Goal: Task Accomplishment & Management: Complete application form

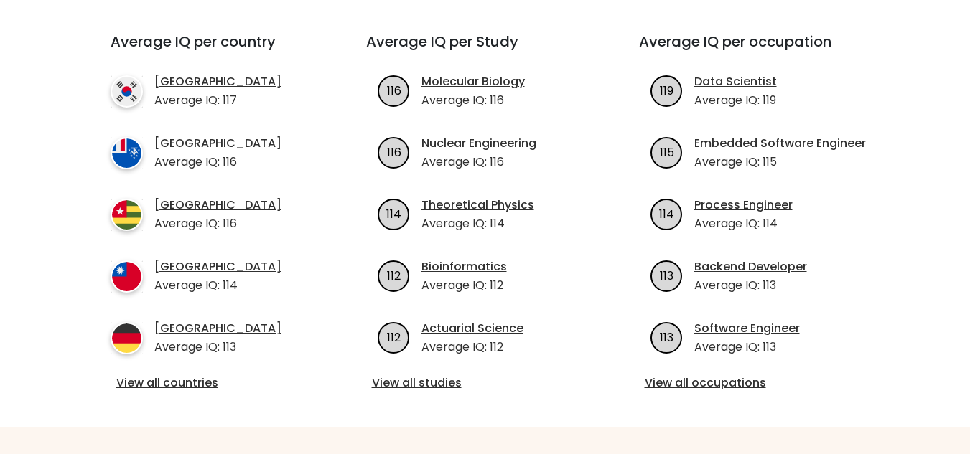
scroll to position [515, 0]
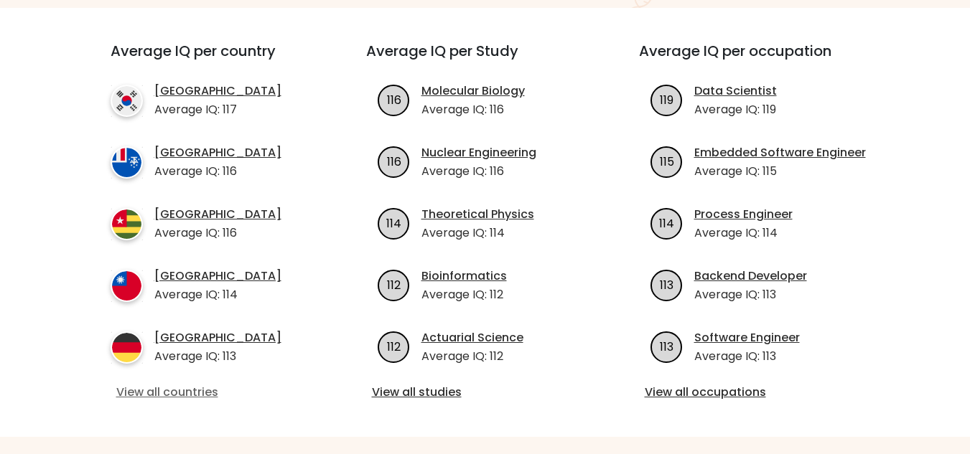
click at [169, 384] on link "View all countries" at bounding box center [212, 392] width 192 height 17
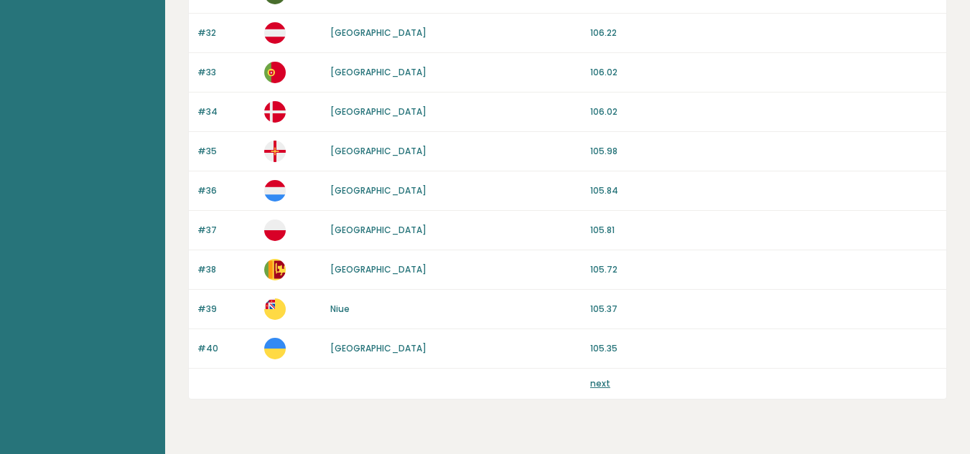
scroll to position [1400, 0]
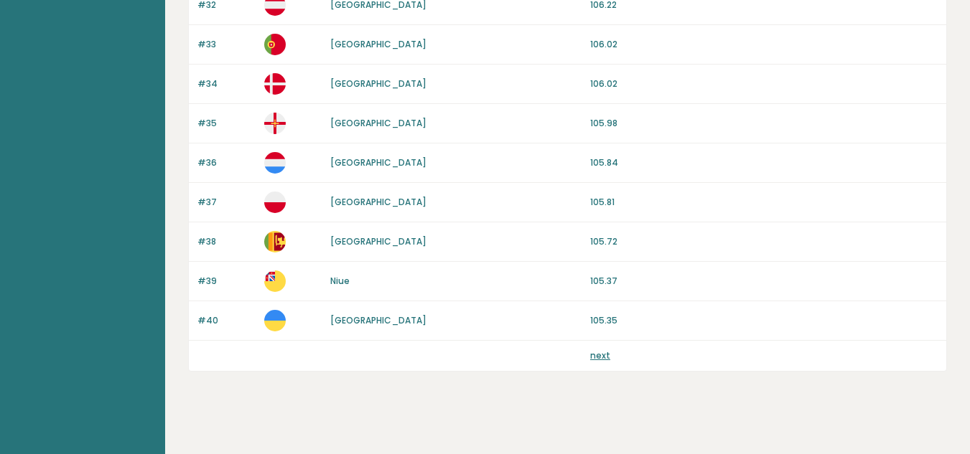
click at [592, 353] on link "next" at bounding box center [600, 356] width 20 height 12
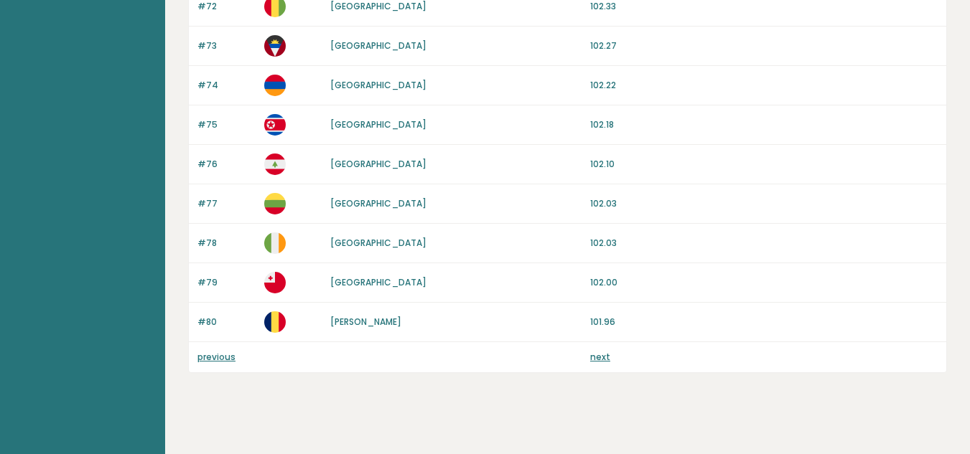
scroll to position [1402, 0]
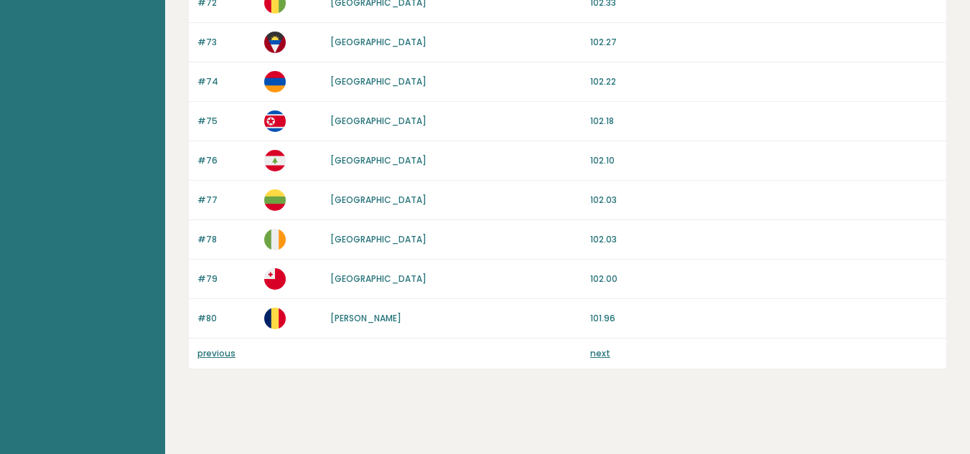
click at [596, 356] on link "next" at bounding box center [600, 353] width 20 height 12
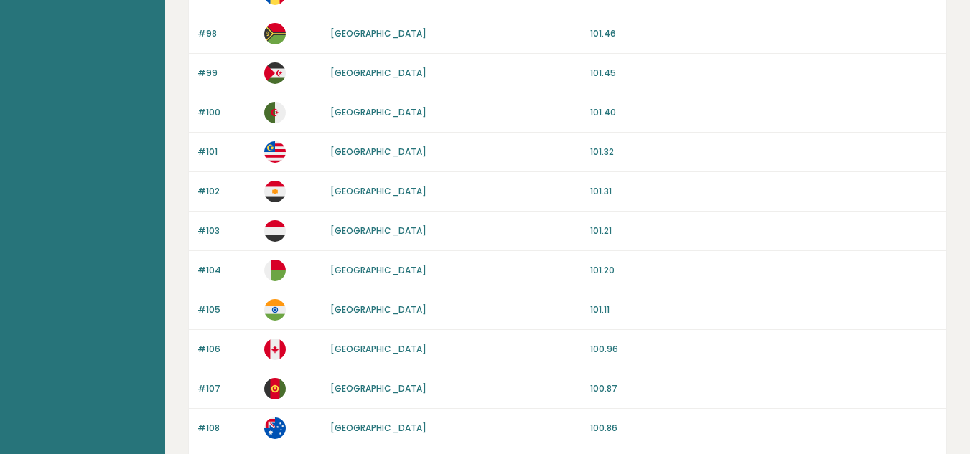
scroll to position [822, 0]
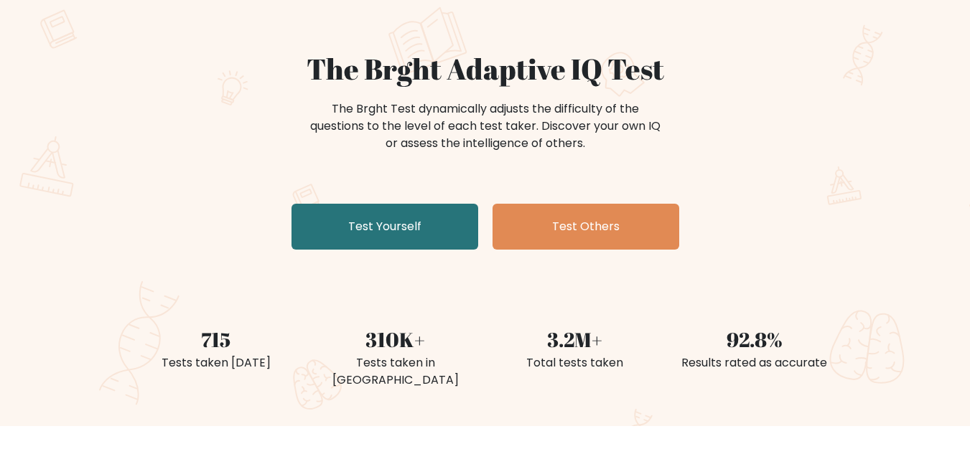
scroll to position [111, 0]
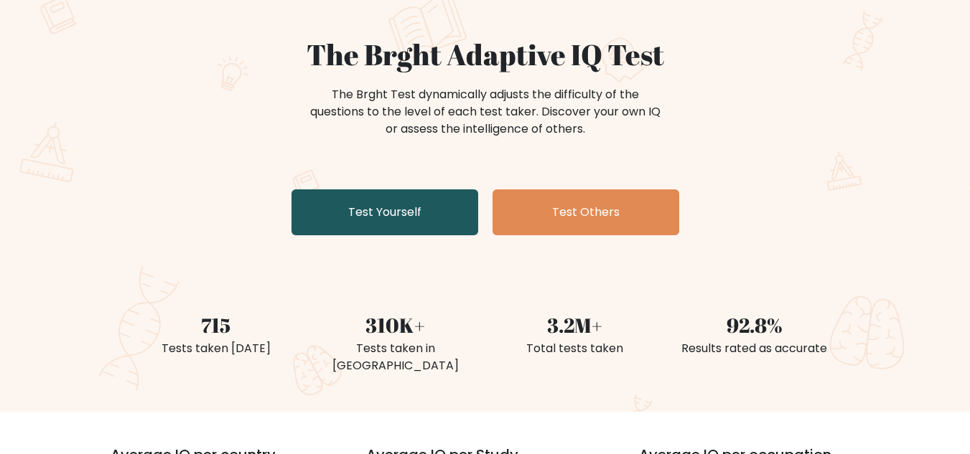
click at [388, 199] on link "Test Yourself" at bounding box center [384, 212] width 187 height 46
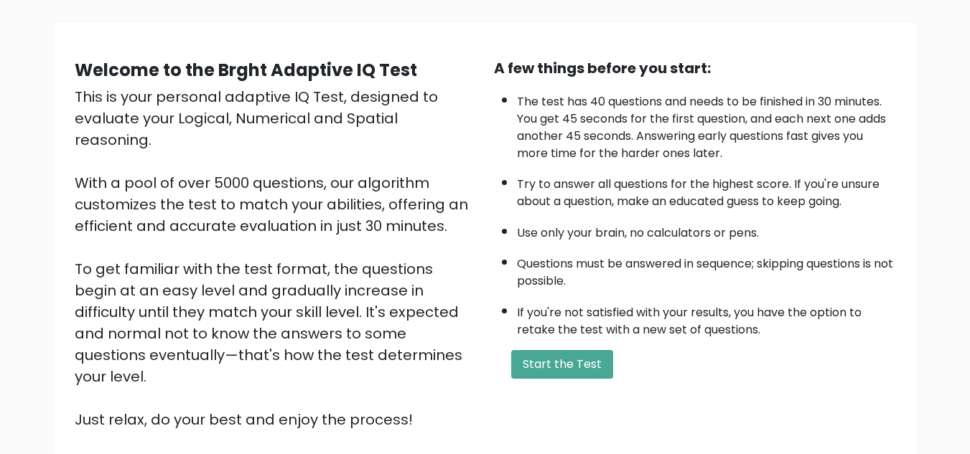
scroll to position [93, 0]
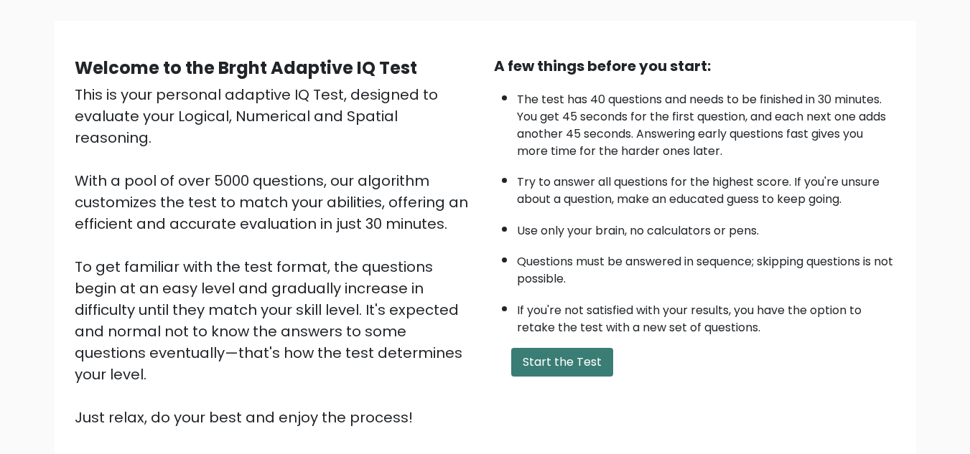
click at [546, 370] on button "Start the Test" at bounding box center [562, 362] width 102 height 29
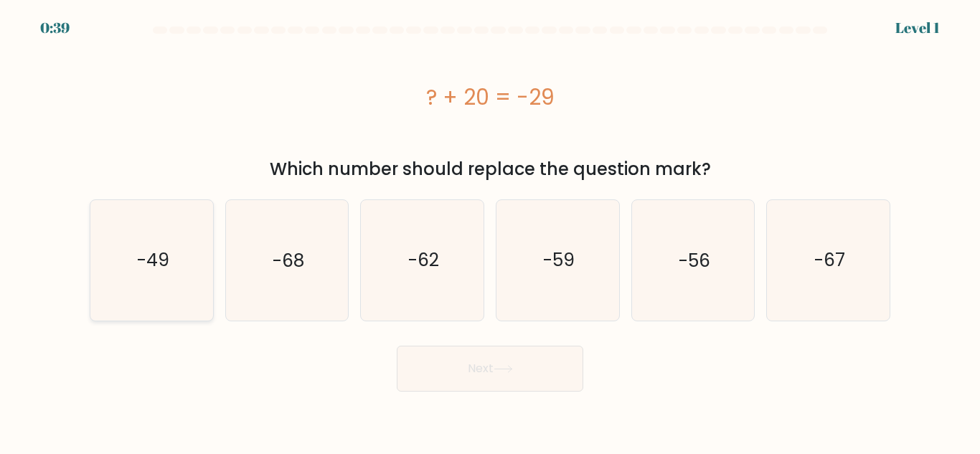
click at [205, 248] on icon "-49" at bounding box center [152, 260] width 120 height 120
click at [490, 231] on input "a. -49" at bounding box center [490, 230] width 1 height 4
radio input "true"
click at [419, 357] on button "Next" at bounding box center [490, 369] width 187 height 46
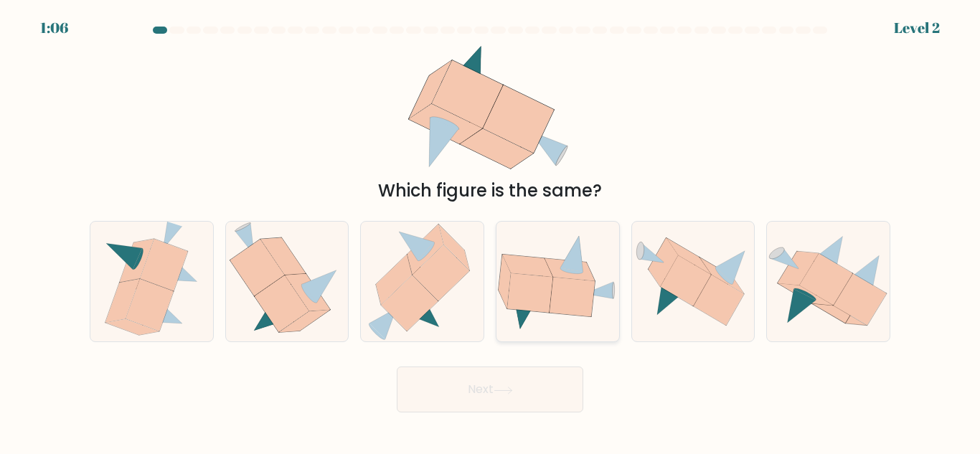
click at [538, 283] on icon at bounding box center [529, 292] width 45 height 39
click at [491, 231] on input "d." at bounding box center [490, 230] width 1 height 4
radio input "true"
click at [494, 381] on button "Next" at bounding box center [490, 390] width 187 height 46
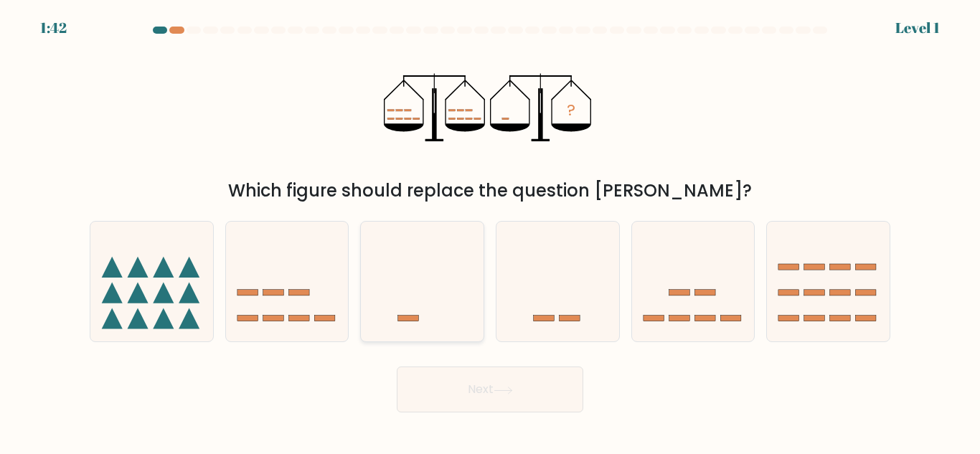
click at [444, 268] on icon at bounding box center [422, 281] width 123 height 101
click at [490, 231] on input "c." at bounding box center [490, 230] width 1 height 4
radio input "true"
click at [499, 405] on button "Next" at bounding box center [490, 390] width 187 height 46
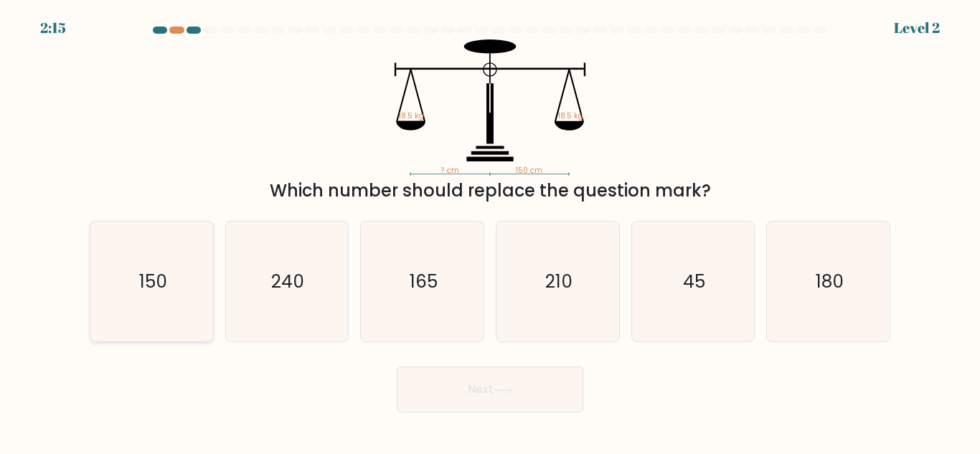
click at [154, 273] on text "150" at bounding box center [153, 281] width 28 height 25
click at [490, 231] on input "a. 150" at bounding box center [490, 230] width 1 height 4
radio input "true"
click at [418, 401] on button "Next" at bounding box center [490, 390] width 187 height 46
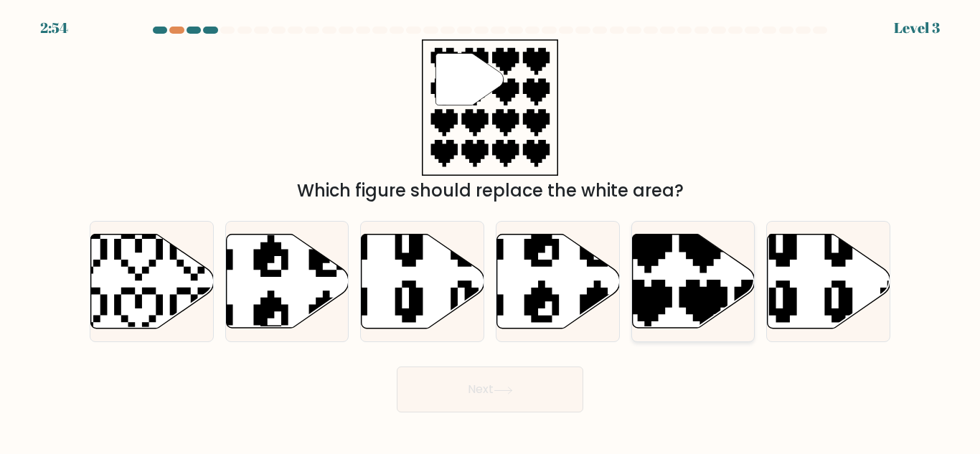
click at [682, 263] on icon at bounding box center [693, 282] width 123 height 94
click at [491, 231] on input "e." at bounding box center [490, 230] width 1 height 4
radio input "true"
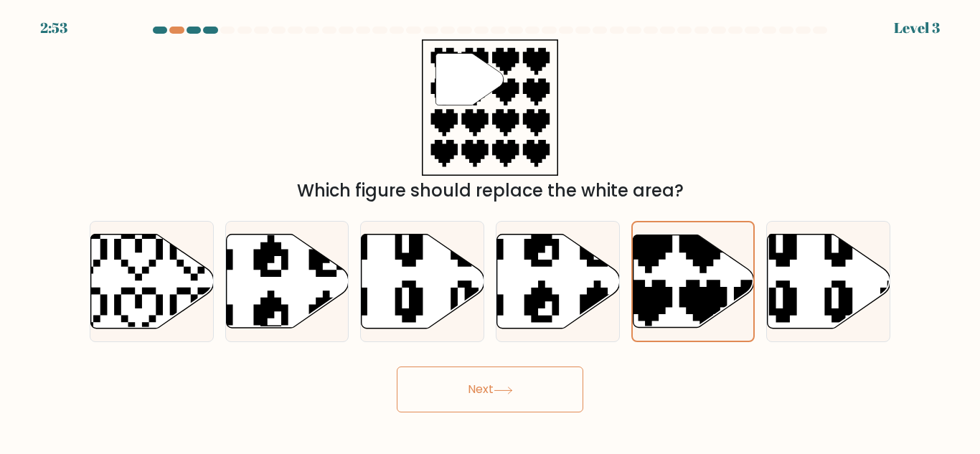
click at [480, 413] on body "2:53 Level 3" at bounding box center [490, 227] width 980 height 454
click at [484, 408] on button "Next" at bounding box center [490, 390] width 187 height 46
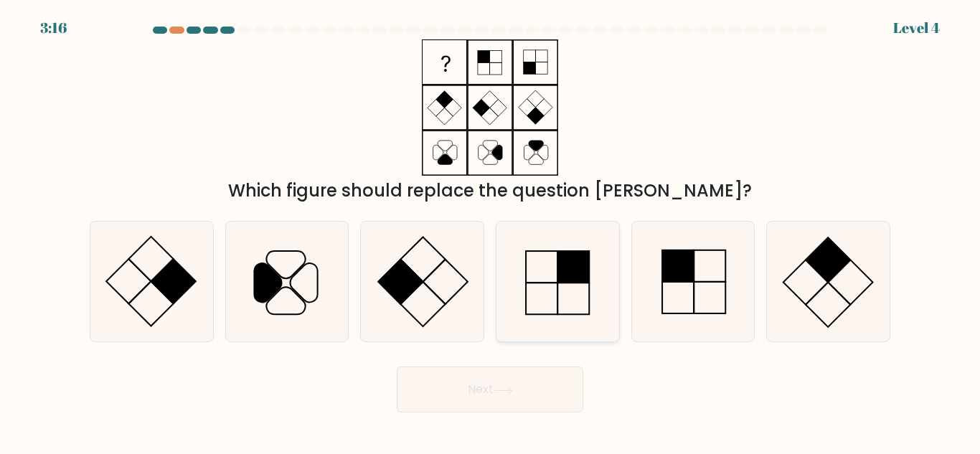
click at [557, 304] on rect at bounding box center [542, 299] width 32 height 32
click at [491, 231] on input "d." at bounding box center [490, 230] width 1 height 4
radio input "true"
click at [548, 381] on button "Next" at bounding box center [490, 390] width 187 height 46
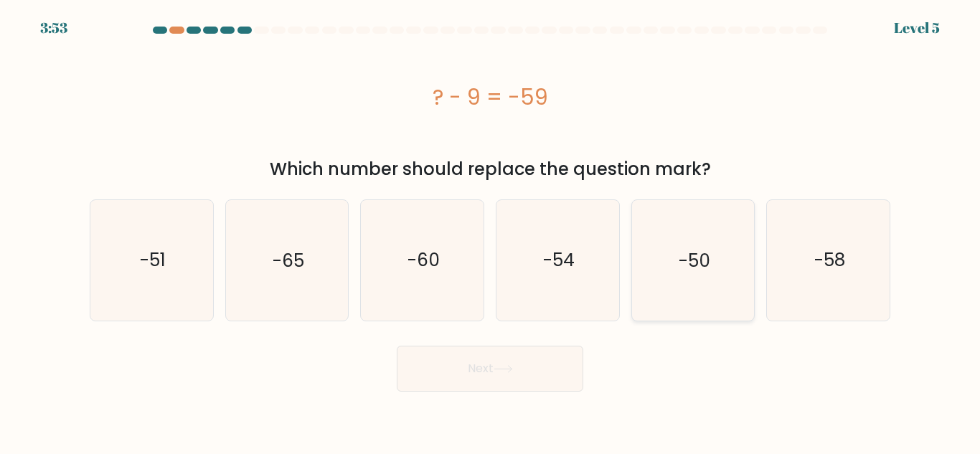
click at [668, 276] on icon "-50" at bounding box center [693, 260] width 120 height 120
click at [491, 231] on input "e. -50" at bounding box center [490, 230] width 1 height 4
radio input "true"
click at [496, 372] on button "Next" at bounding box center [490, 369] width 187 height 46
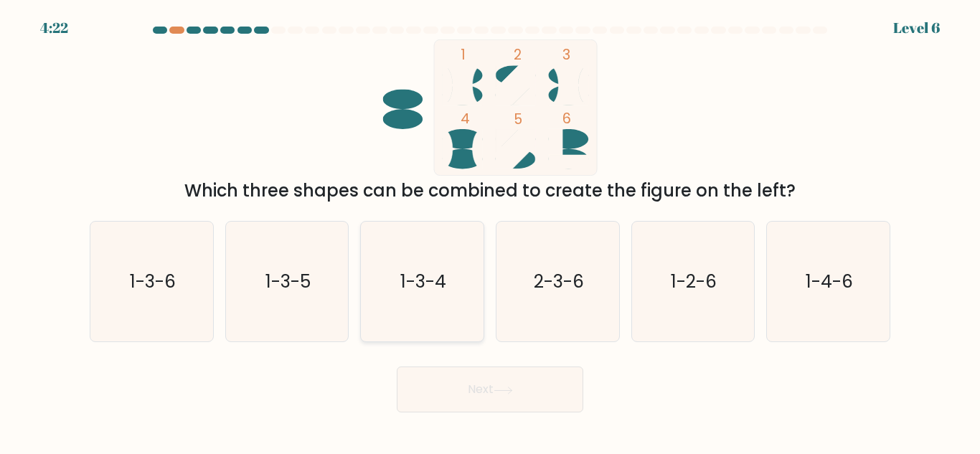
click at [441, 274] on text "1-3-4" at bounding box center [423, 281] width 46 height 25
click at [490, 231] on input "c. 1-3-4" at bounding box center [490, 230] width 1 height 4
radio input "true"
click at [457, 401] on button "Next" at bounding box center [490, 390] width 187 height 46
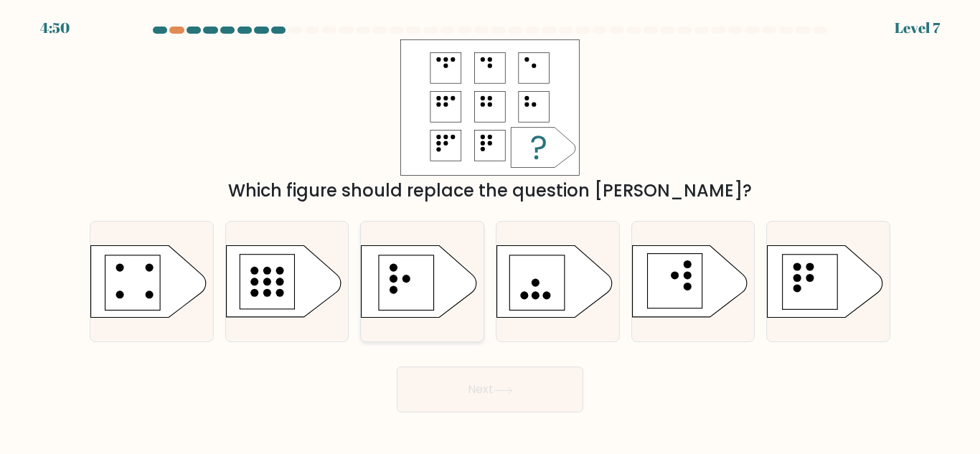
click at [403, 272] on rect at bounding box center [406, 283] width 55 height 55
click at [490, 231] on input "c." at bounding box center [490, 230] width 1 height 4
radio input "true"
click at [466, 387] on button "Next" at bounding box center [490, 390] width 187 height 46
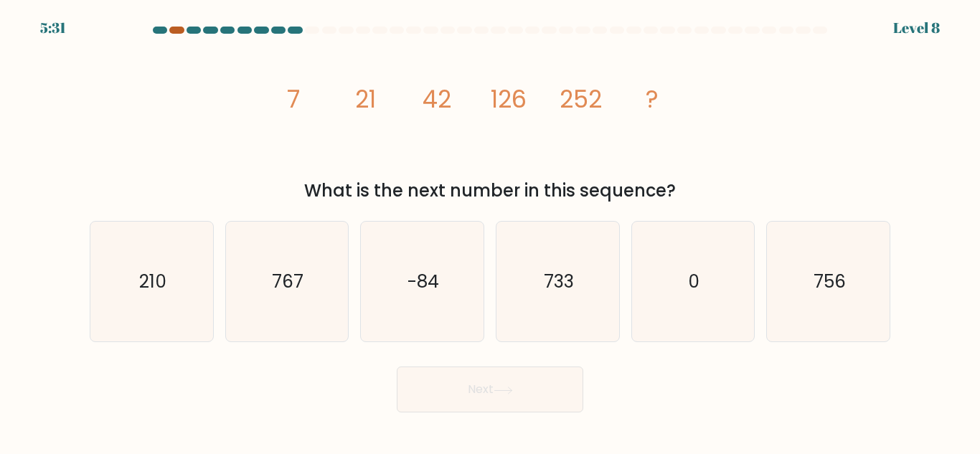
click at [175, 30] on div at bounding box center [176, 30] width 14 height 7
click at [314, 32] on div at bounding box center [312, 30] width 14 height 7
click at [176, 32] on div at bounding box center [176, 30] width 14 height 7
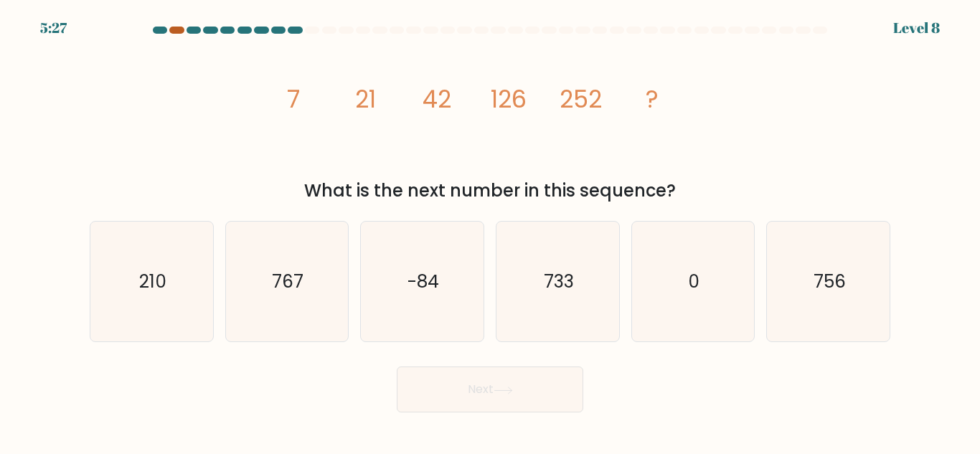
click at [176, 32] on div at bounding box center [176, 30] width 14 height 7
click at [177, 34] on div at bounding box center [490, 33] width 818 height 13
click at [177, 32] on div at bounding box center [176, 30] width 14 height 7
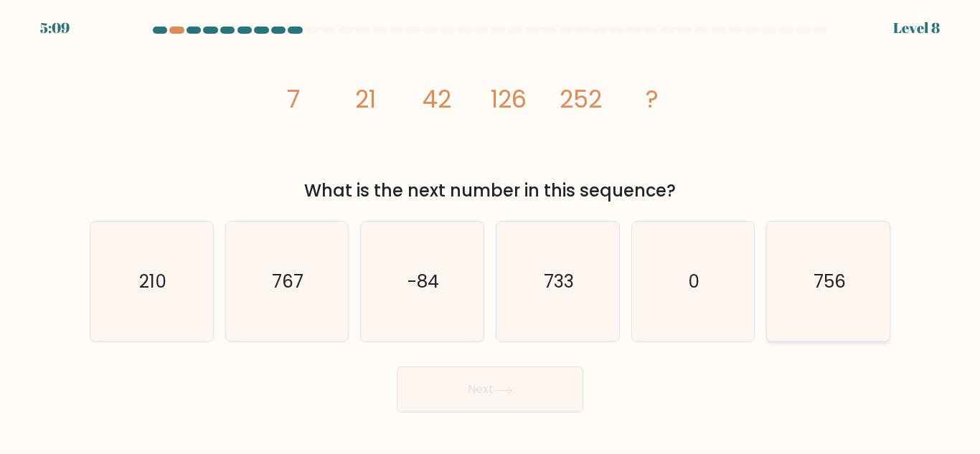
click at [802, 270] on icon "756" at bounding box center [829, 282] width 120 height 120
click at [491, 231] on input "f. 756" at bounding box center [490, 230] width 1 height 4
radio input "true"
click at [534, 375] on button "Next" at bounding box center [490, 390] width 187 height 46
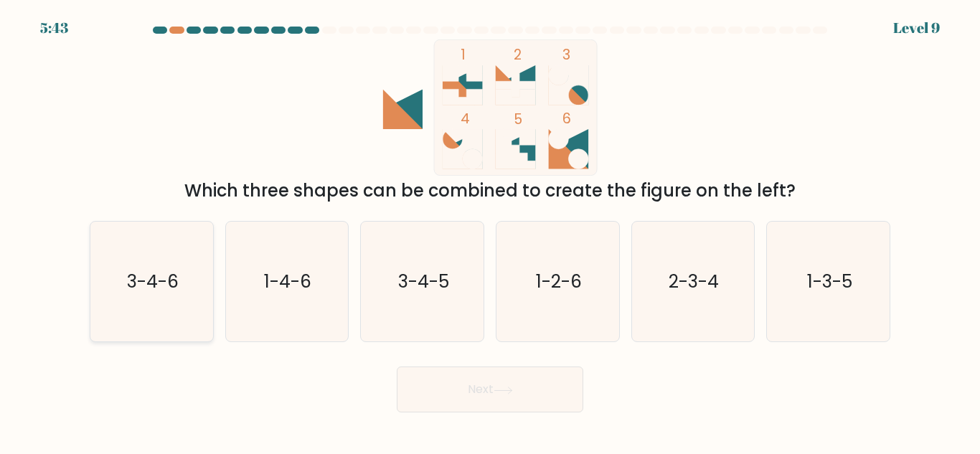
click at [142, 275] on text "3-4-6" at bounding box center [153, 281] width 52 height 25
click at [490, 231] on input "a. 3-4-6" at bounding box center [490, 230] width 1 height 4
radio input "true"
click at [439, 412] on button "Next" at bounding box center [490, 390] width 187 height 46
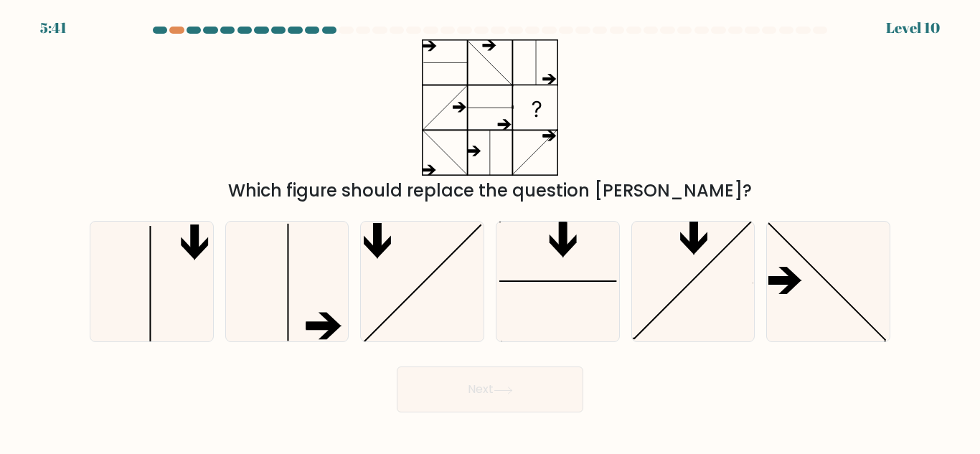
click at [444, 402] on button "Next" at bounding box center [490, 390] width 187 height 46
click at [619, 146] on div "Which figure should replace the question mark?" at bounding box center [490, 121] width 818 height 164
click at [429, 270] on icon at bounding box center [422, 282] width 120 height 120
click at [490, 231] on input "c." at bounding box center [490, 230] width 1 height 4
radio input "true"
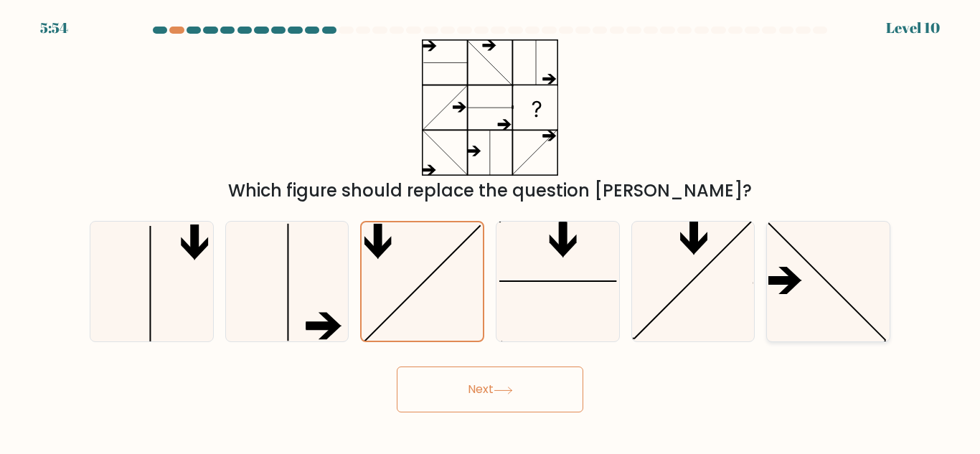
click at [800, 283] on icon at bounding box center [829, 282] width 120 height 120
click at [491, 231] on input "f." at bounding box center [490, 230] width 1 height 4
radio input "true"
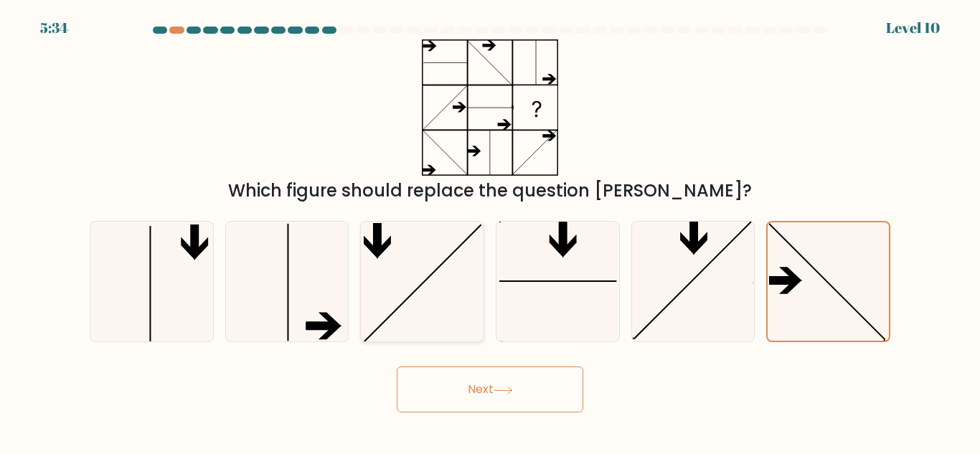
click at [376, 241] on icon at bounding box center [378, 238] width 8 height 30
click at [490, 231] on input "c." at bounding box center [490, 230] width 1 height 4
radio input "true"
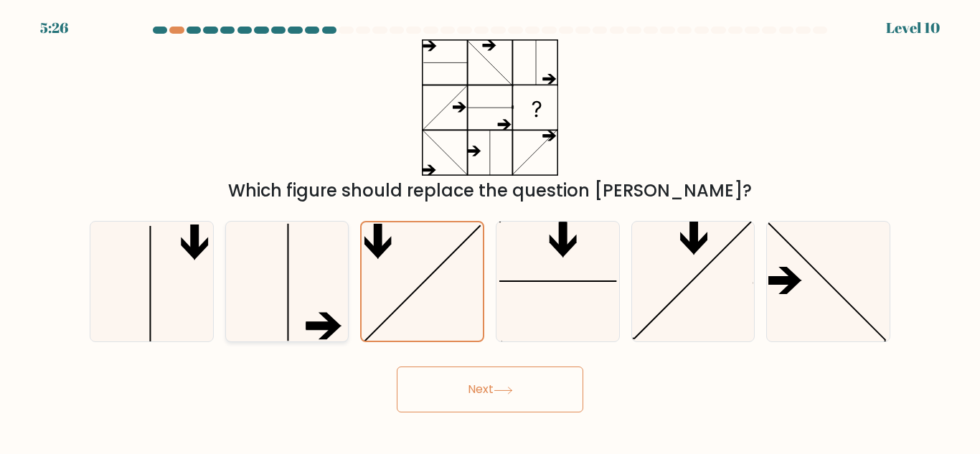
click at [294, 287] on icon at bounding box center [287, 282] width 120 height 120
click at [490, 231] on input "b." at bounding box center [490, 230] width 1 height 4
radio input "true"
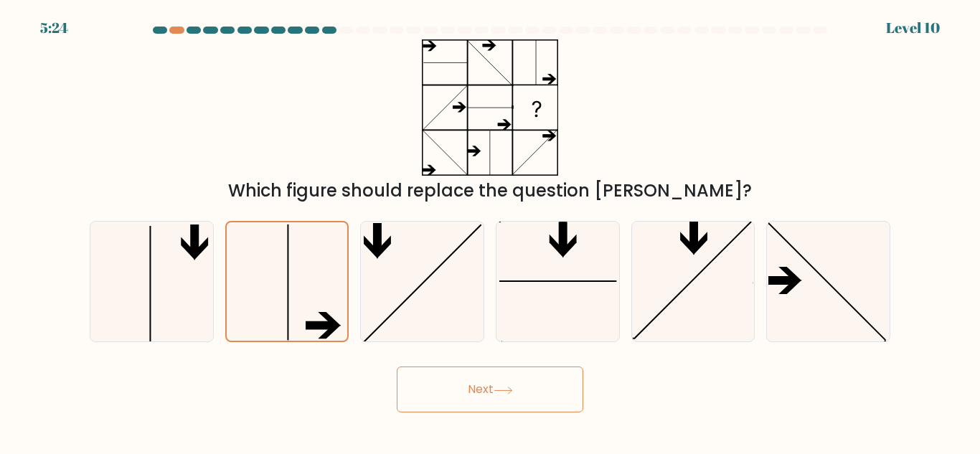
click at [500, 384] on button "Next" at bounding box center [490, 390] width 187 height 46
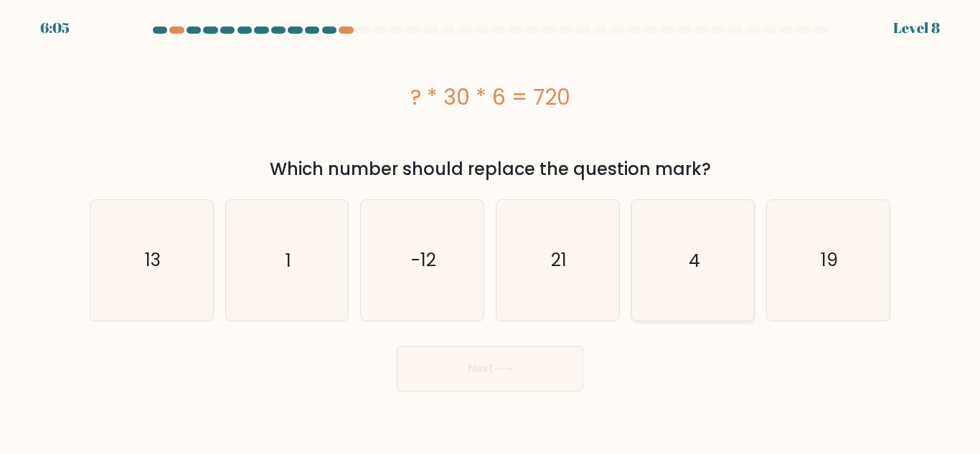
click at [690, 283] on icon "4" at bounding box center [693, 260] width 120 height 120
click at [491, 231] on input "e. 4" at bounding box center [490, 230] width 1 height 4
radio input "true"
click at [520, 374] on button "Next" at bounding box center [490, 369] width 187 height 46
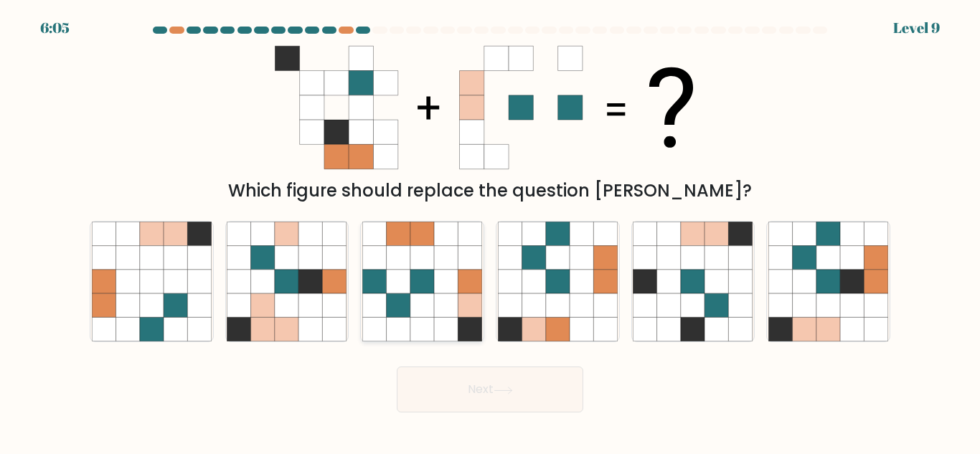
click at [400, 285] on icon at bounding box center [399, 282] width 24 height 24
click at [490, 231] on input "c." at bounding box center [490, 230] width 1 height 4
radio input "true"
click at [498, 387] on icon at bounding box center [503, 391] width 19 height 8
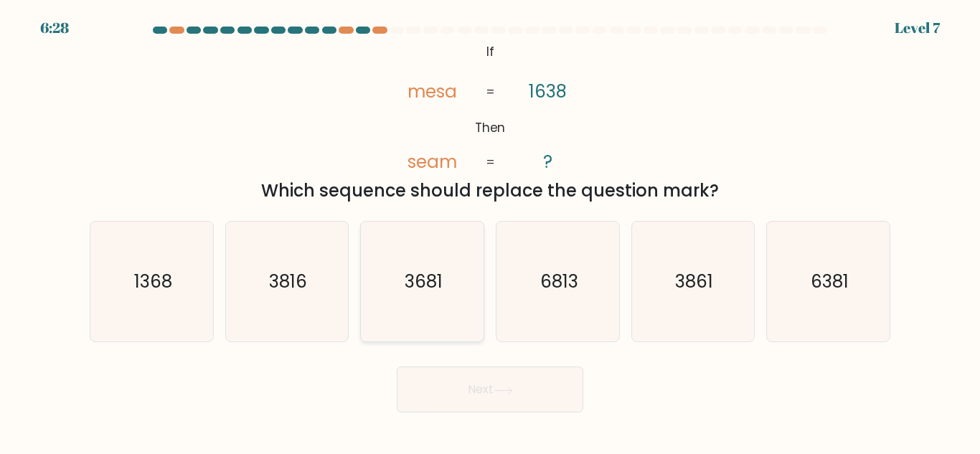
click at [438, 286] on text "3681" at bounding box center [424, 281] width 38 height 25
click at [490, 231] on input "c. 3681" at bounding box center [490, 230] width 1 height 4
radio input "true"
click at [459, 400] on button "Next" at bounding box center [490, 390] width 187 height 46
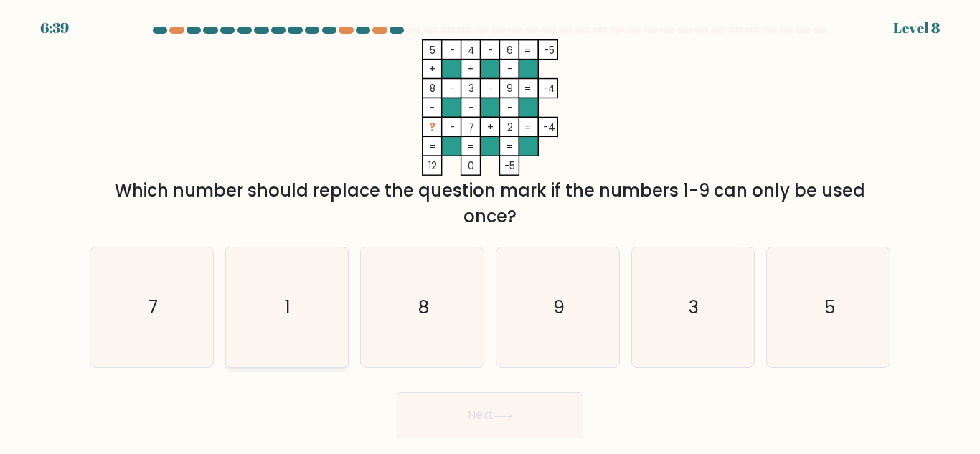
drag, startPoint x: 277, startPoint y: 296, endPoint x: 286, endPoint y: 306, distance: 13.2
click at [277, 296] on icon "1" at bounding box center [287, 308] width 120 height 120
click at [490, 231] on input "b. 1" at bounding box center [490, 230] width 1 height 4
radio input "true"
click at [442, 406] on button "Next" at bounding box center [490, 416] width 187 height 46
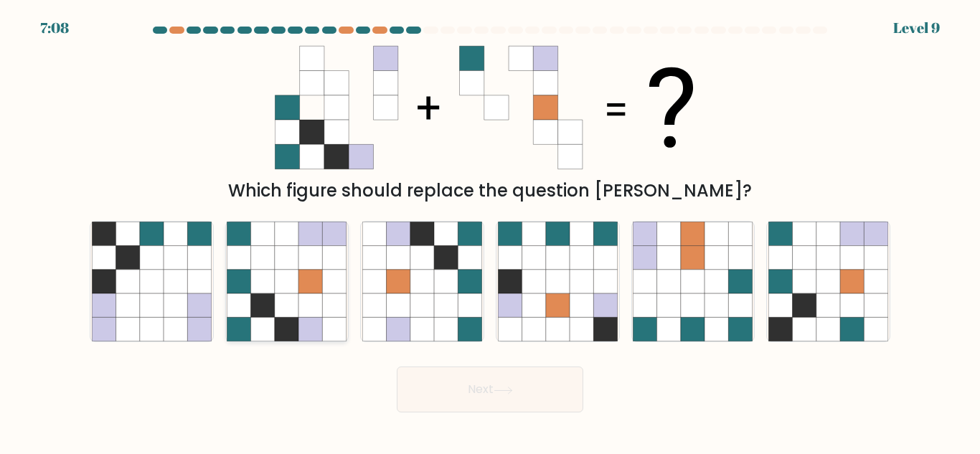
click at [280, 268] on icon at bounding box center [287, 258] width 24 height 24
click at [490, 231] on input "b." at bounding box center [490, 230] width 1 height 4
radio input "true"
click at [524, 390] on button "Next" at bounding box center [490, 390] width 187 height 46
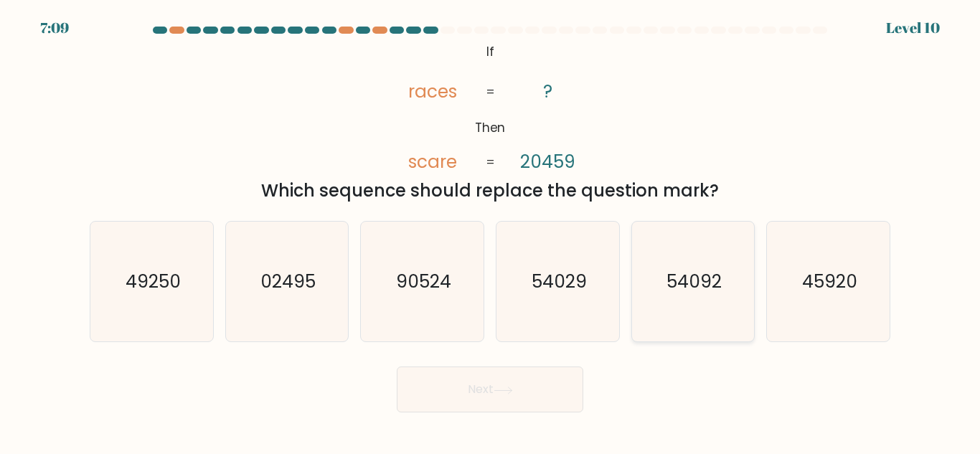
click at [718, 283] on text "54092" at bounding box center [694, 281] width 55 height 25
click at [491, 231] on input "e. 54092" at bounding box center [490, 230] width 1 height 4
radio input "true"
click at [489, 383] on button "Next" at bounding box center [490, 390] width 187 height 46
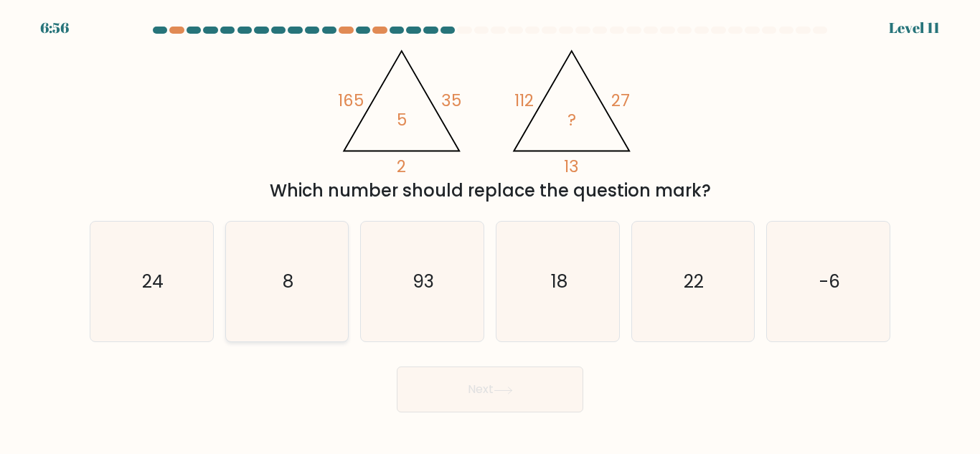
click at [306, 281] on icon "8" at bounding box center [287, 282] width 120 height 120
click at [490, 231] on input "b. 8" at bounding box center [490, 230] width 1 height 4
radio input "true"
click at [487, 380] on button "Next" at bounding box center [490, 390] width 187 height 46
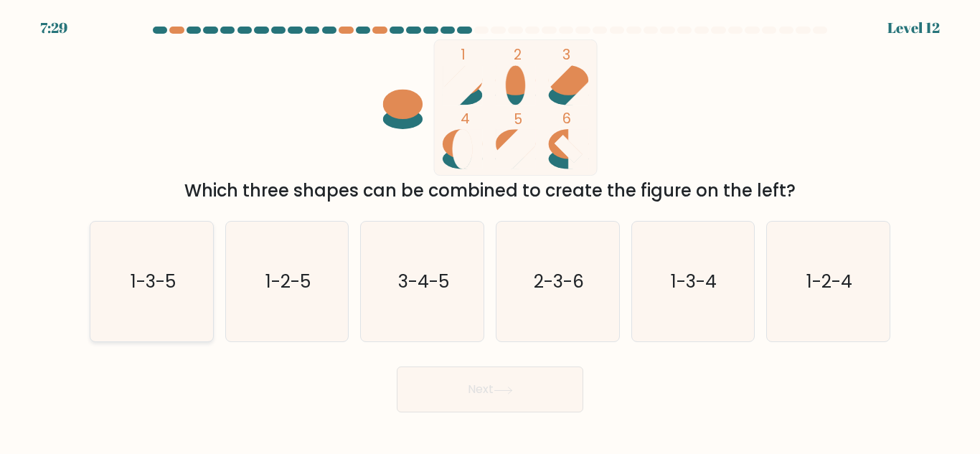
click at [161, 292] on text "1-3-5" at bounding box center [152, 281] width 45 height 25
click at [490, 231] on input "a. 1-3-5" at bounding box center [490, 230] width 1 height 4
radio input "true"
click at [451, 380] on button "Next" at bounding box center [490, 390] width 187 height 46
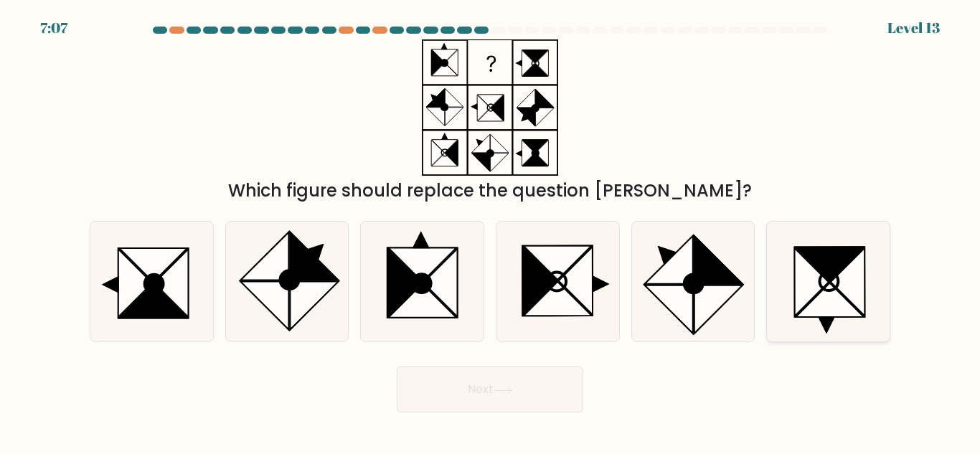
click at [838, 276] on icon at bounding box center [829, 281] width 19 height 19
click at [491, 231] on input "f." at bounding box center [490, 230] width 1 height 4
radio input "true"
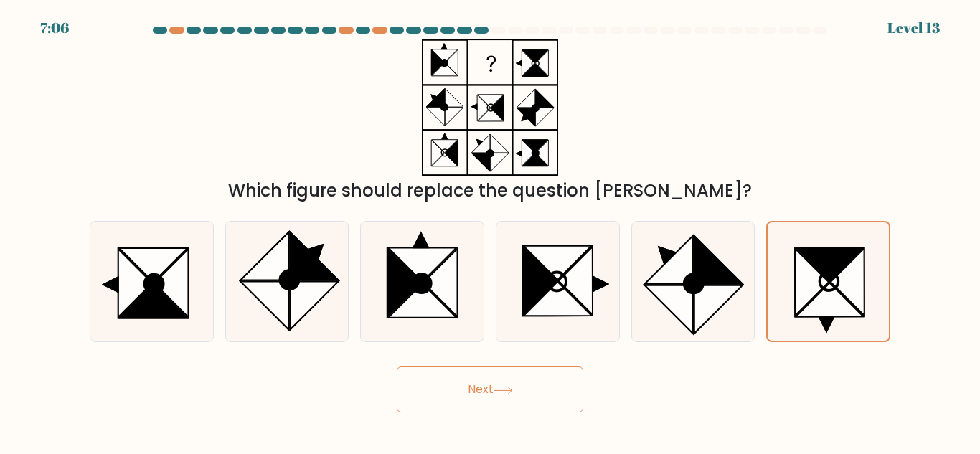
click at [510, 376] on button "Next" at bounding box center [490, 390] width 187 height 46
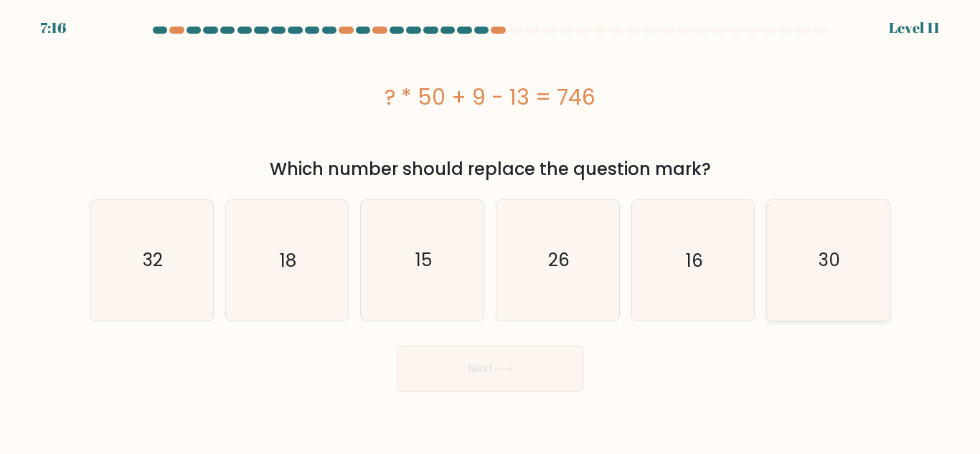
click at [828, 248] on icon "30" at bounding box center [829, 260] width 120 height 120
click at [491, 231] on input "f. 30" at bounding box center [490, 230] width 1 height 4
radio input "true"
click at [489, 372] on button "Next" at bounding box center [490, 369] width 187 height 46
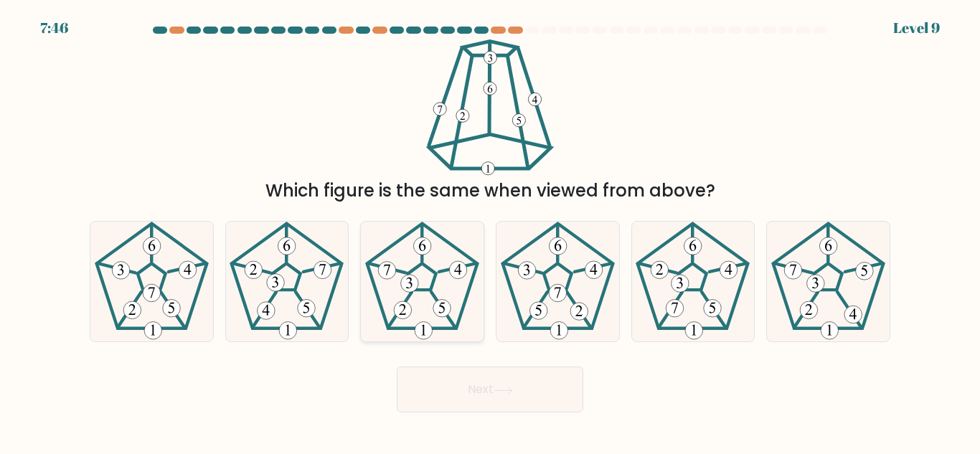
click at [441, 258] on icon at bounding box center [422, 282] width 120 height 120
click at [490, 231] on input "c." at bounding box center [490, 230] width 1 height 4
radio input "true"
click at [512, 398] on button "Next" at bounding box center [490, 390] width 187 height 46
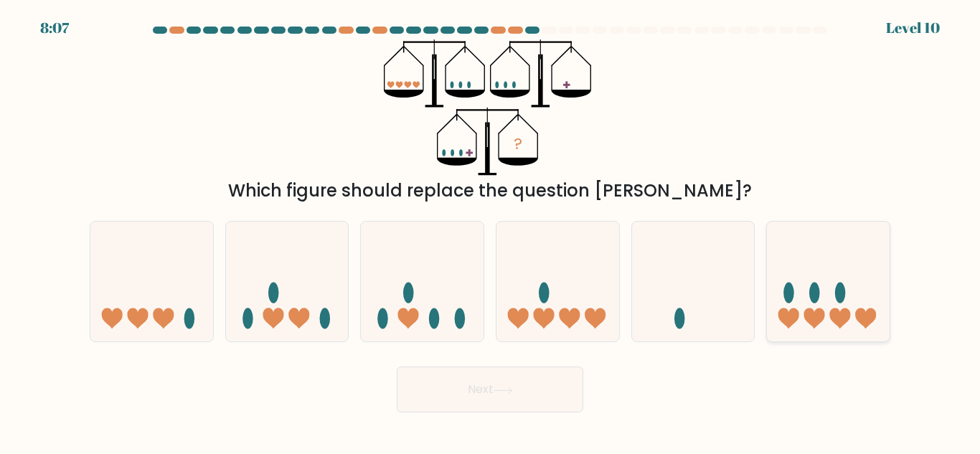
click at [836, 306] on icon at bounding box center [828, 281] width 123 height 101
click at [491, 231] on input "f." at bounding box center [490, 230] width 1 height 4
radio input "true"
click at [520, 378] on button "Next" at bounding box center [490, 390] width 187 height 46
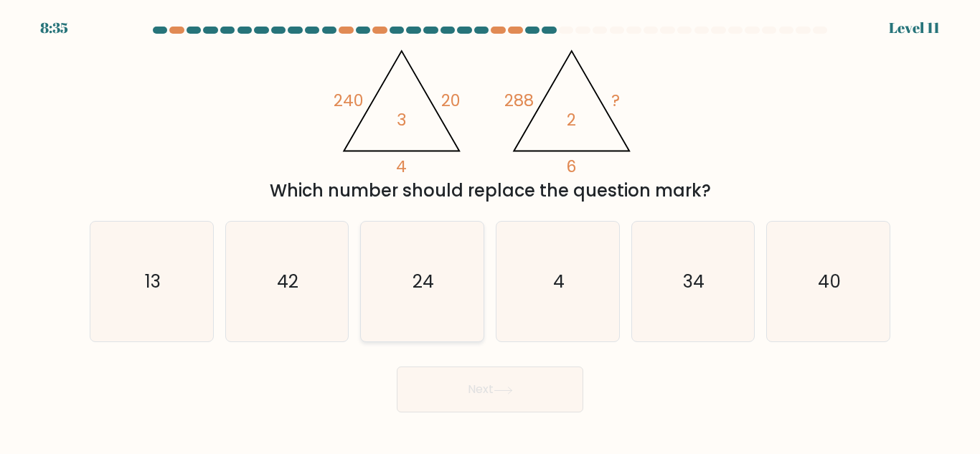
click at [449, 252] on icon "24" at bounding box center [422, 282] width 120 height 120
click at [490, 231] on input "c. 24" at bounding box center [490, 230] width 1 height 4
radio input "true"
click at [445, 355] on form at bounding box center [490, 220] width 980 height 386
click at [448, 360] on div "Next" at bounding box center [490, 386] width 818 height 53
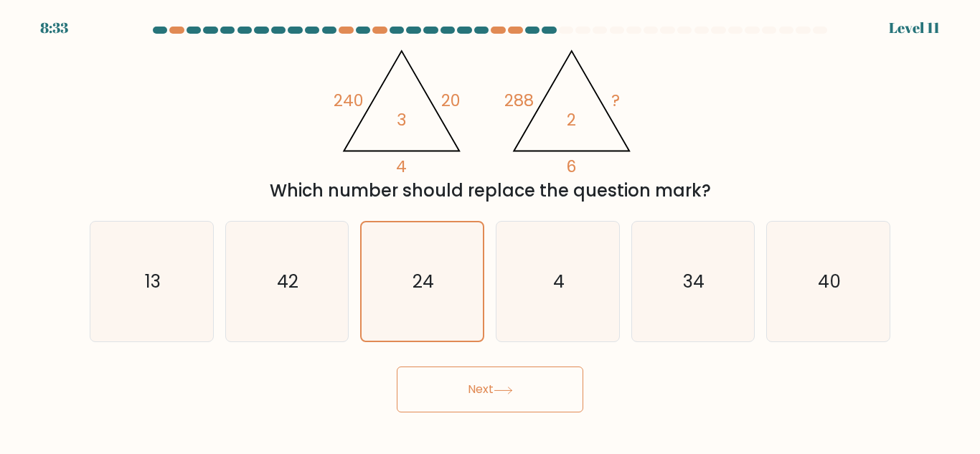
click at [461, 384] on button "Next" at bounding box center [490, 390] width 187 height 46
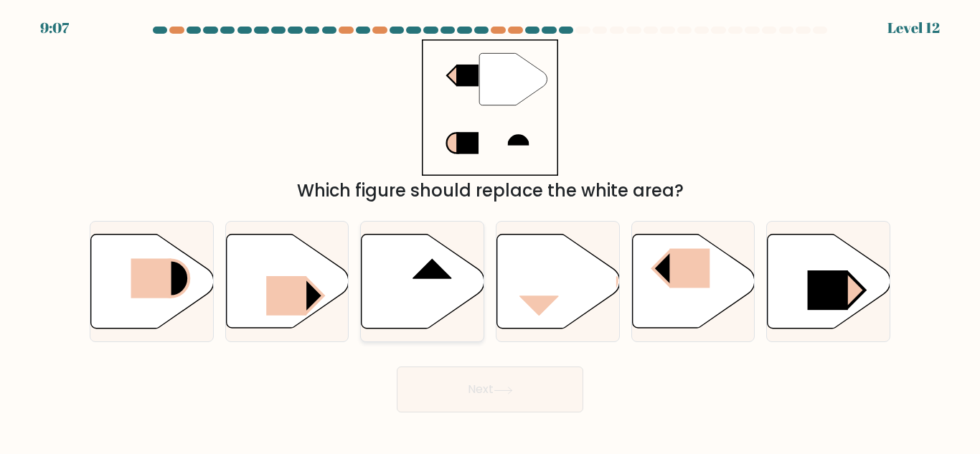
click at [448, 290] on icon at bounding box center [423, 282] width 123 height 94
click at [490, 231] on input "c." at bounding box center [490, 230] width 1 height 4
radio input "true"
click at [482, 395] on button "Next" at bounding box center [490, 390] width 187 height 46
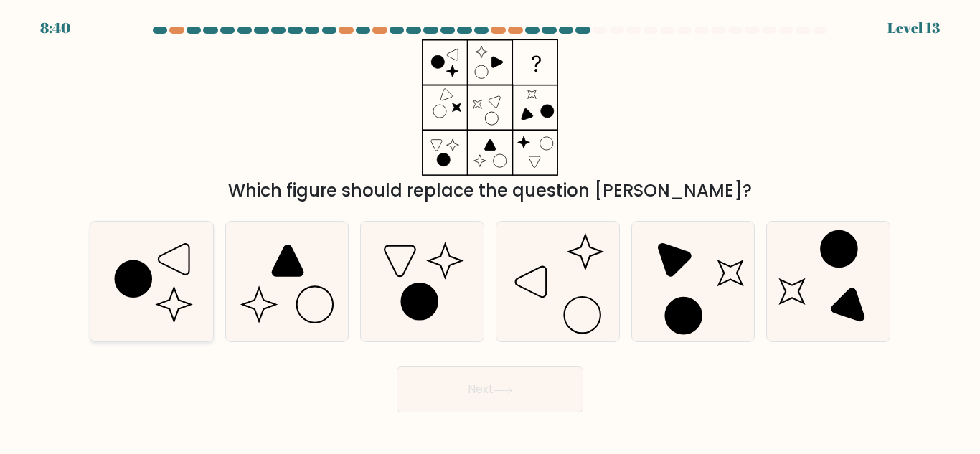
click at [176, 277] on icon at bounding box center [152, 282] width 120 height 120
click at [490, 231] on input "a." at bounding box center [490, 230] width 1 height 4
radio input "true"
click at [504, 388] on icon at bounding box center [503, 391] width 19 height 8
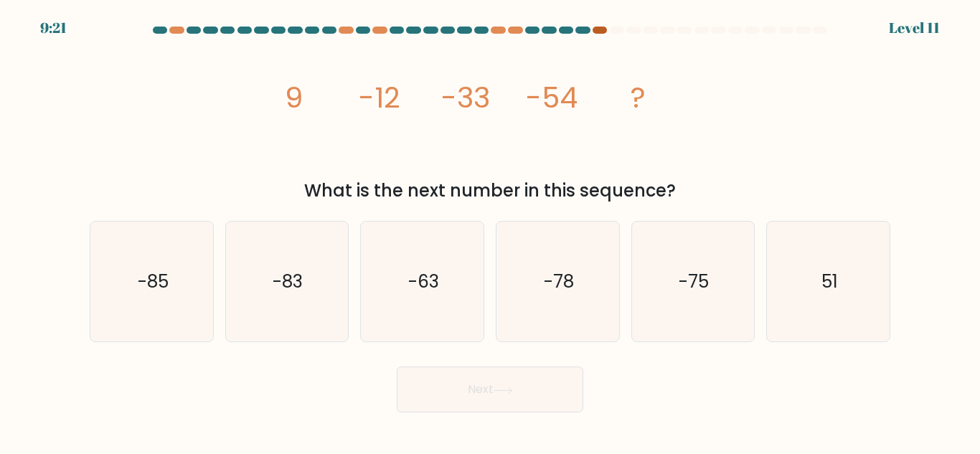
click at [595, 33] on div at bounding box center [600, 30] width 14 height 7
click at [695, 274] on text "-75" at bounding box center [695, 281] width 30 height 25
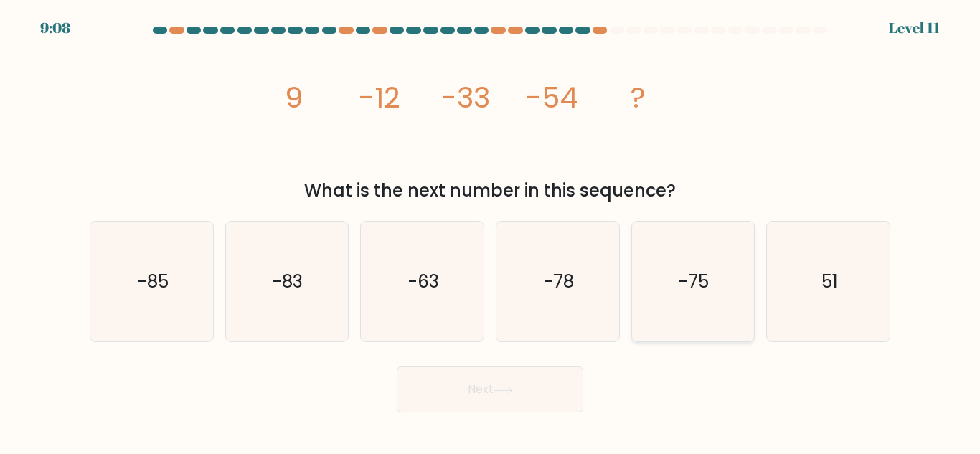
click at [491, 231] on input "e. -75" at bounding box center [490, 230] width 1 height 4
radio input "true"
click at [528, 383] on button "Next" at bounding box center [490, 390] width 187 height 46
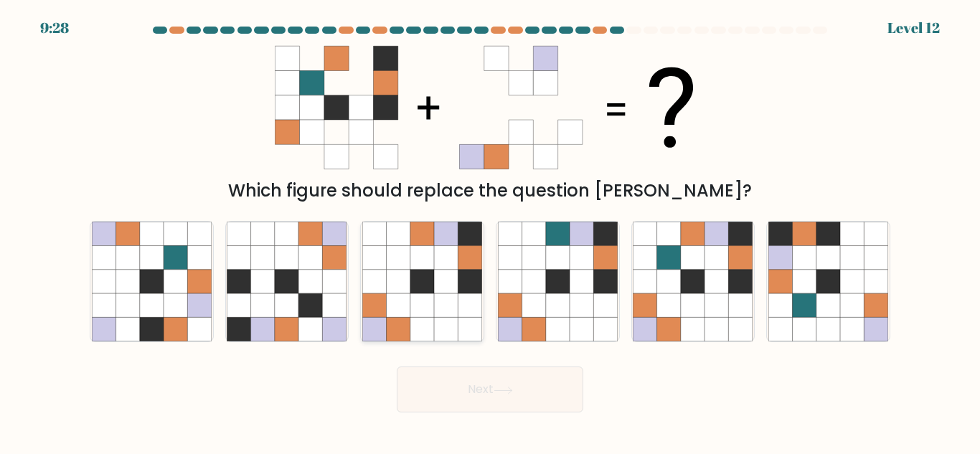
click at [416, 265] on icon at bounding box center [423, 258] width 24 height 24
click at [490, 231] on input "c." at bounding box center [490, 230] width 1 height 4
radio input "true"
click at [446, 376] on button "Next" at bounding box center [490, 390] width 187 height 46
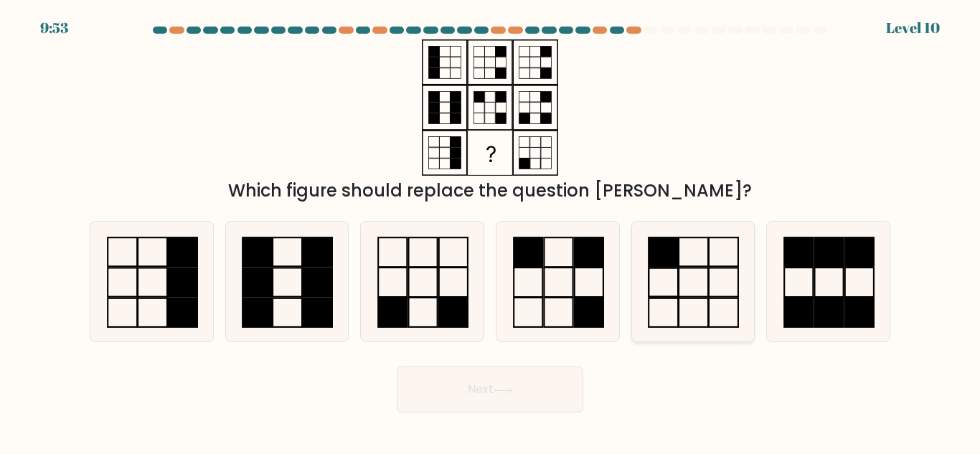
click at [665, 269] on icon at bounding box center [693, 282] width 120 height 120
click at [491, 231] on input "e." at bounding box center [490, 230] width 1 height 4
radio input "true"
click at [463, 408] on button "Next" at bounding box center [490, 390] width 187 height 46
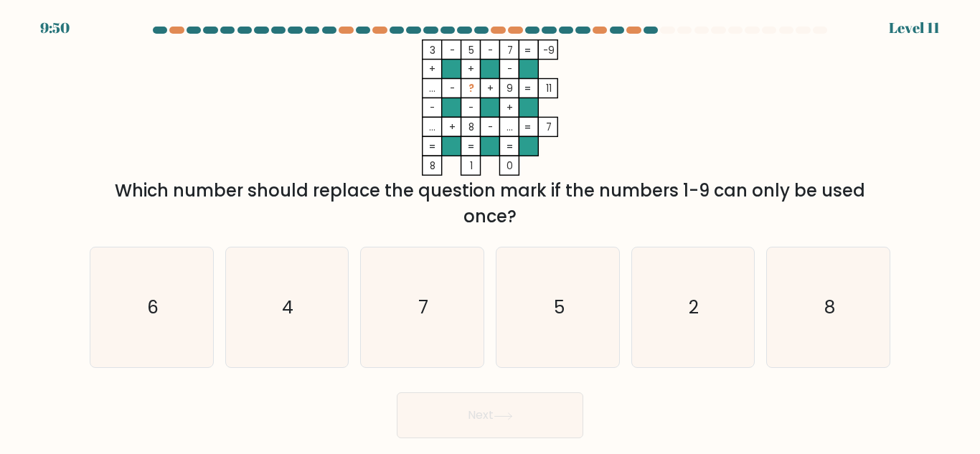
click at [482, 395] on button "Next" at bounding box center [490, 416] width 187 height 46
click at [358, 159] on icon "3 - 5 - 7 -9 + + - ... - ? + 9 11 - - + ... + 8 - ... = 7 = = = = 8 1 0 =" at bounding box center [490, 107] width 431 height 136
click at [289, 291] on icon "4" at bounding box center [287, 308] width 120 height 120
click at [490, 231] on input "b. 4" at bounding box center [490, 230] width 1 height 4
radio input "true"
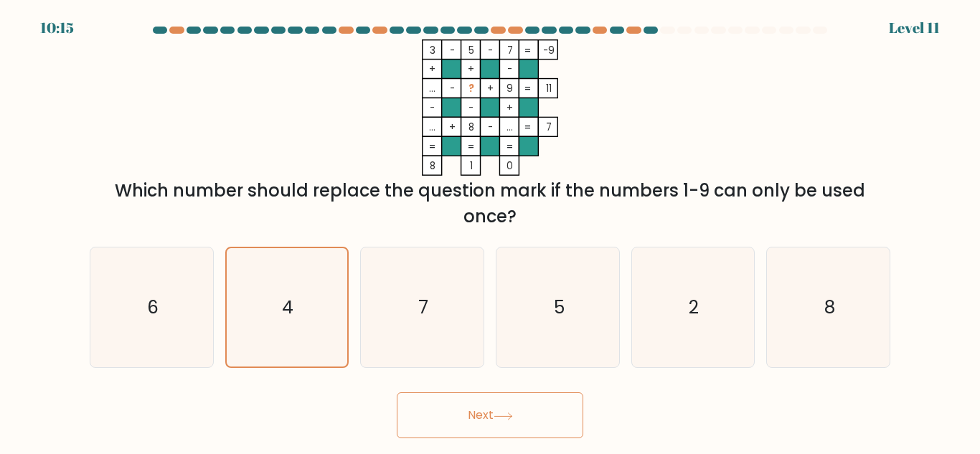
click at [528, 432] on button "Next" at bounding box center [490, 416] width 187 height 46
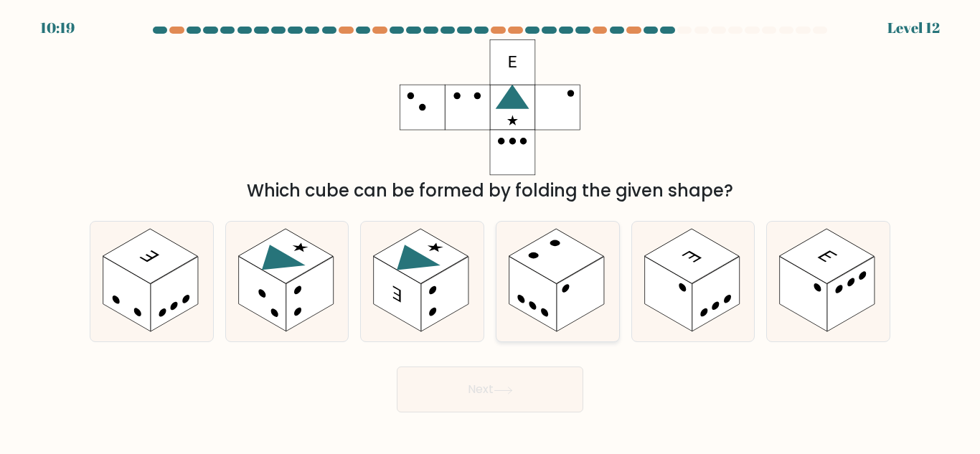
click at [550, 295] on rect at bounding box center [533, 294] width 47 height 75
click at [491, 231] on input "d." at bounding box center [490, 230] width 1 height 4
radio input "true"
click at [536, 372] on button "Next" at bounding box center [490, 390] width 187 height 46
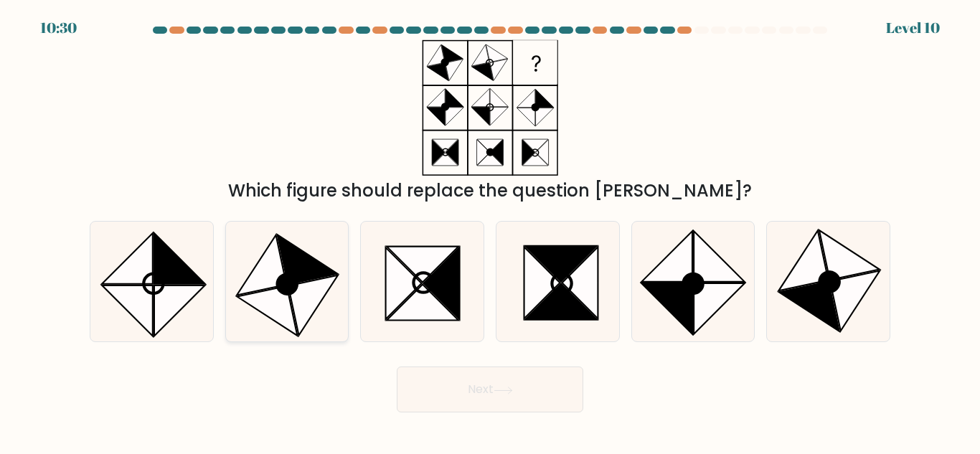
click at [314, 276] on icon at bounding box center [308, 260] width 60 height 50
click at [490, 231] on input "b." at bounding box center [490, 230] width 1 height 4
radio input "true"
click at [454, 396] on button "Next" at bounding box center [490, 390] width 187 height 46
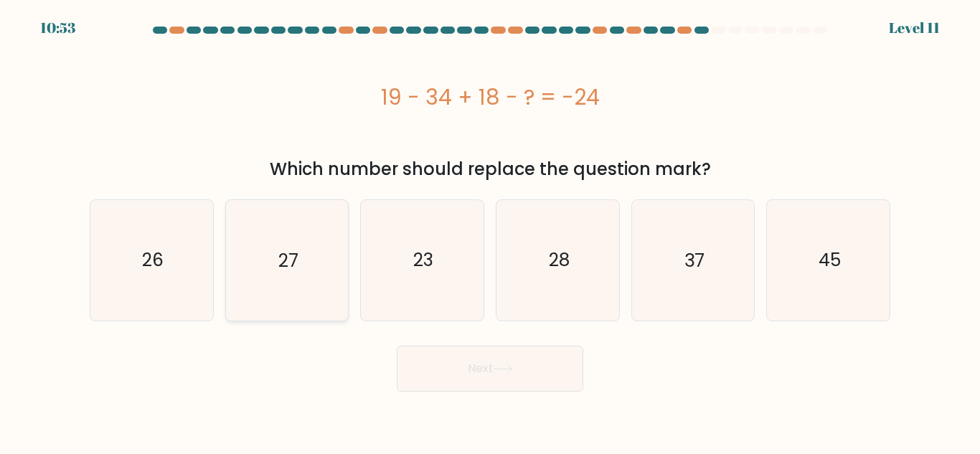
click at [303, 257] on icon "27" at bounding box center [287, 260] width 120 height 120
click at [490, 231] on input "b. 27" at bounding box center [490, 230] width 1 height 4
radio input "true"
click at [515, 373] on button "Next" at bounding box center [490, 369] width 187 height 46
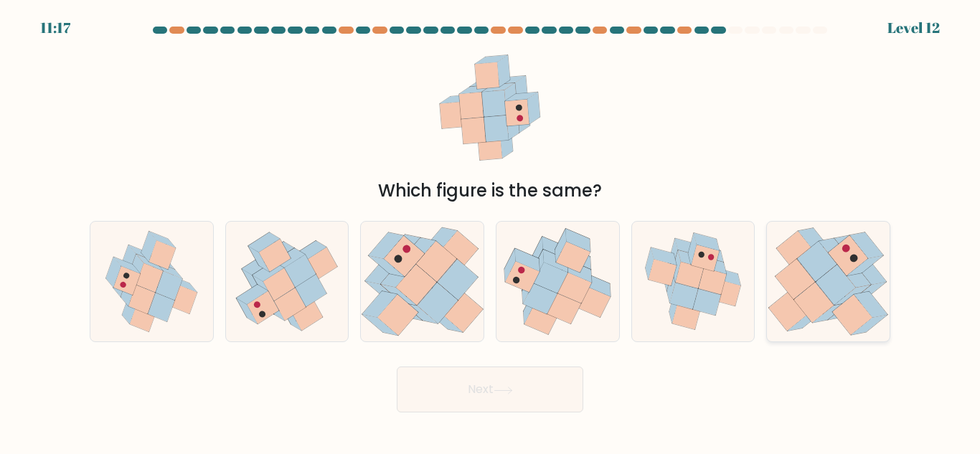
click at [822, 257] on icon at bounding box center [817, 262] width 39 height 40
click at [491, 231] on input "f." at bounding box center [490, 230] width 1 height 4
radio input "true"
click at [548, 385] on button "Next" at bounding box center [490, 390] width 187 height 46
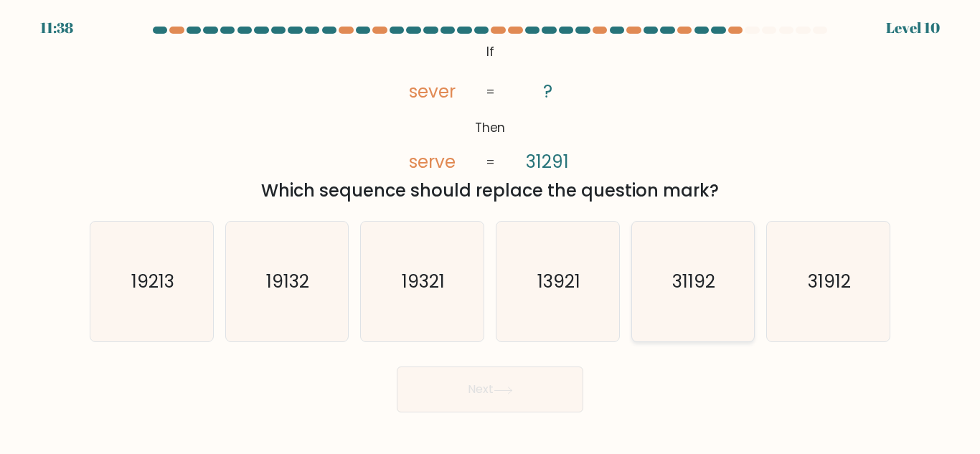
click at [711, 275] on text "31192" at bounding box center [694, 281] width 43 height 25
click at [491, 231] on input "e. 31192" at bounding box center [490, 230] width 1 height 4
radio input "true"
click at [809, 299] on icon "31912" at bounding box center [829, 282] width 120 height 120
click at [491, 231] on input "f. 31912" at bounding box center [490, 230] width 1 height 4
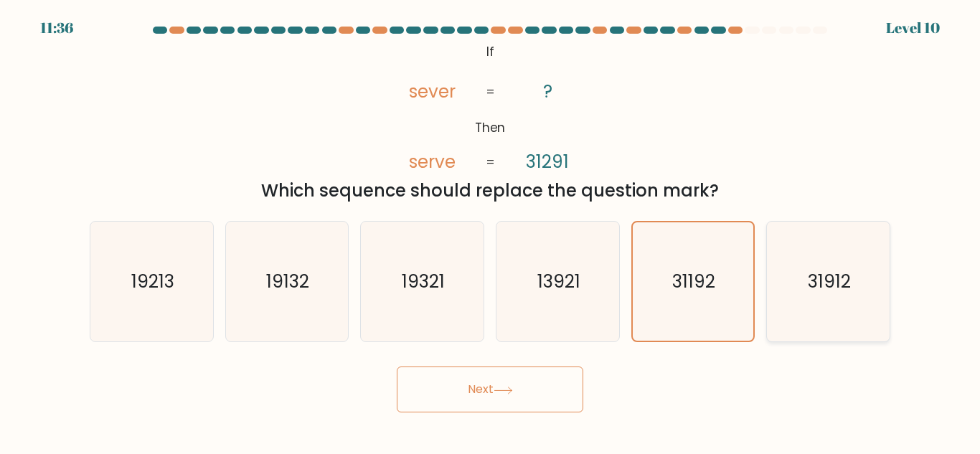
radio input "true"
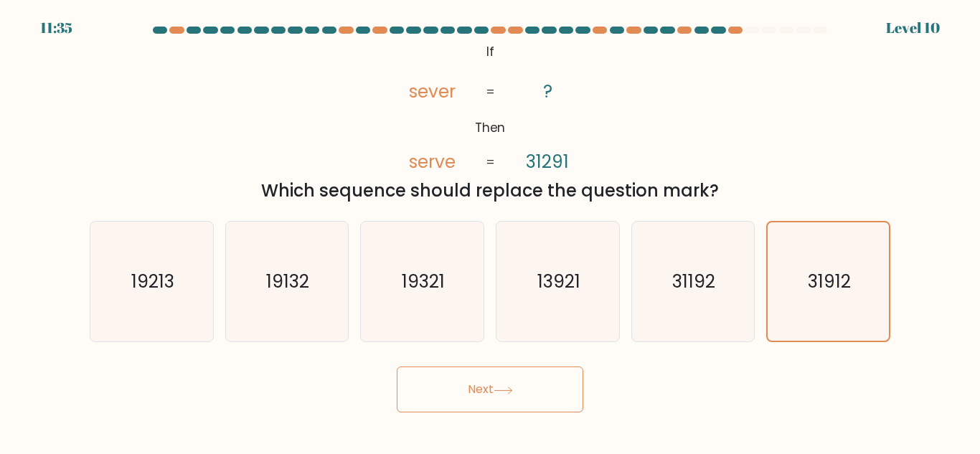
click at [495, 386] on button "Next" at bounding box center [490, 390] width 187 height 46
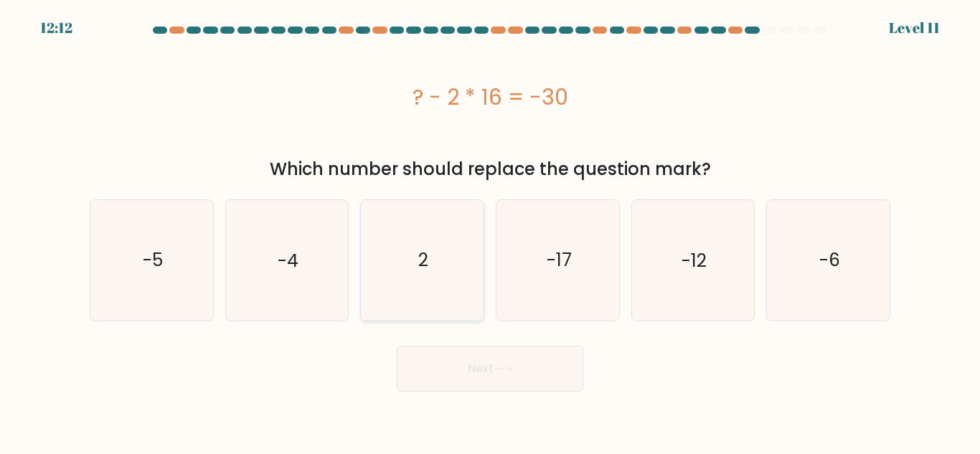
click at [484, 259] on div "2" at bounding box center [422, 260] width 124 height 121
click at [490, 231] on input "c. 2" at bounding box center [490, 230] width 1 height 4
radio input "true"
click at [528, 364] on button "Next" at bounding box center [490, 369] width 187 height 46
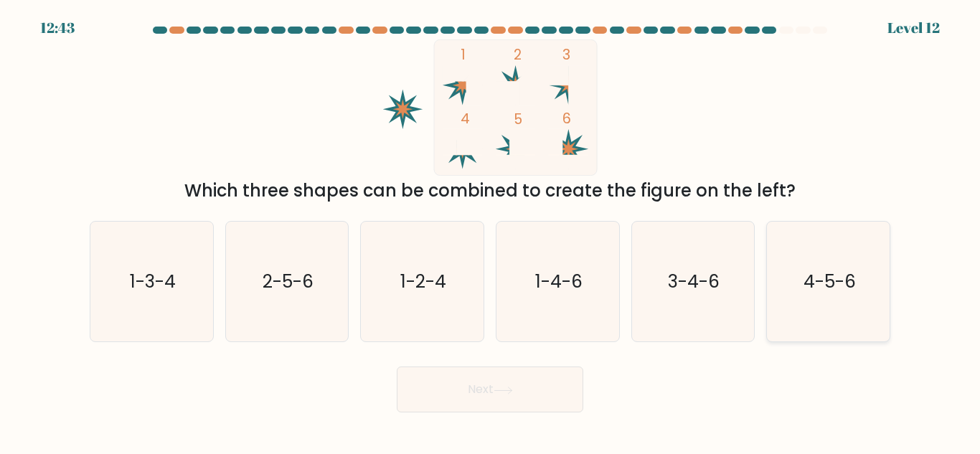
click at [800, 283] on icon "4-5-6" at bounding box center [829, 282] width 120 height 120
click at [491, 231] on input "f. 4-5-6" at bounding box center [490, 230] width 1 height 4
radio input "true"
click at [468, 384] on button "Next" at bounding box center [490, 390] width 187 height 46
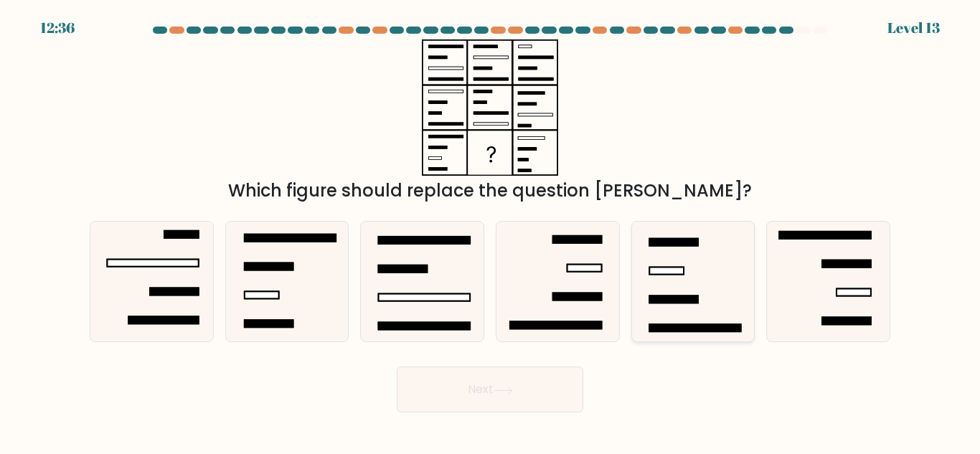
click at [672, 282] on icon at bounding box center [693, 282] width 120 height 120
click at [491, 231] on input "e." at bounding box center [490, 230] width 1 height 4
radio input "true"
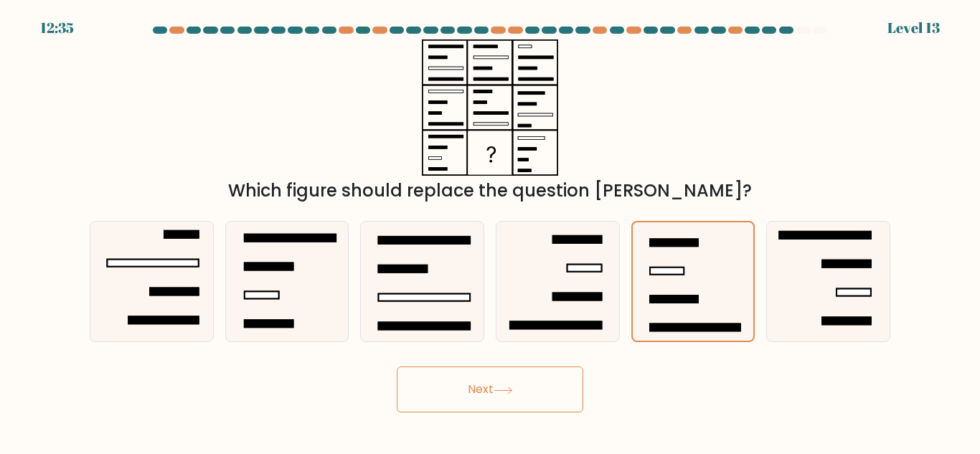
click at [512, 384] on button "Next" at bounding box center [490, 390] width 187 height 46
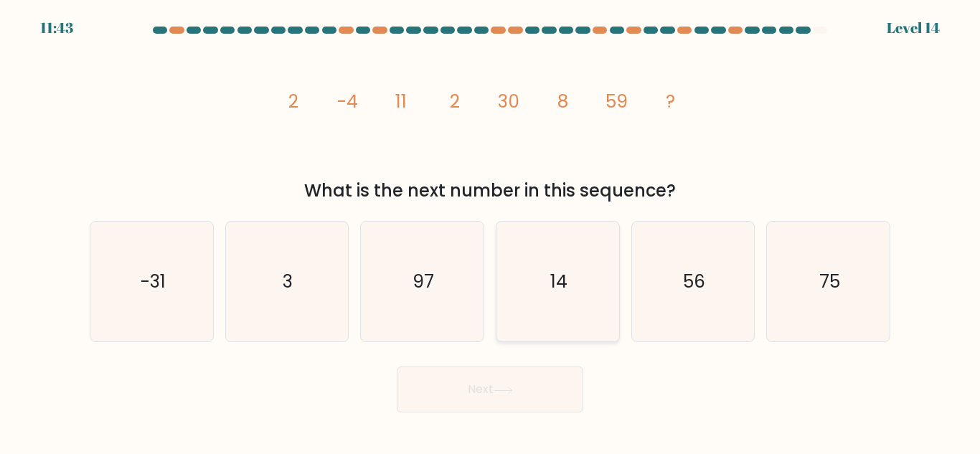
click at [566, 295] on icon "14" at bounding box center [558, 282] width 120 height 120
click at [491, 231] on input "d. 14" at bounding box center [490, 230] width 1 height 4
radio input "true"
click at [528, 377] on button "Next" at bounding box center [490, 390] width 187 height 46
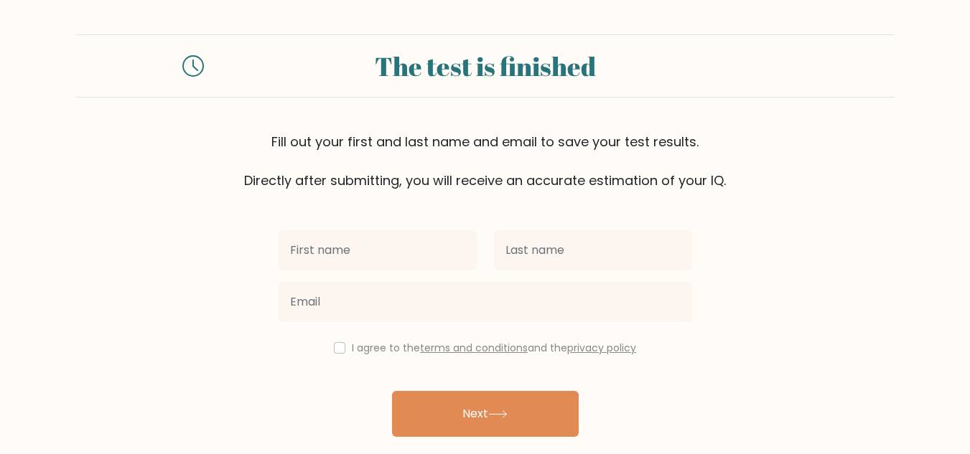
click at [428, 253] on input "text" at bounding box center [377, 250] width 198 height 40
type input "s"
type input "M"
type input "s"
type input "[PERSON_NAME]"
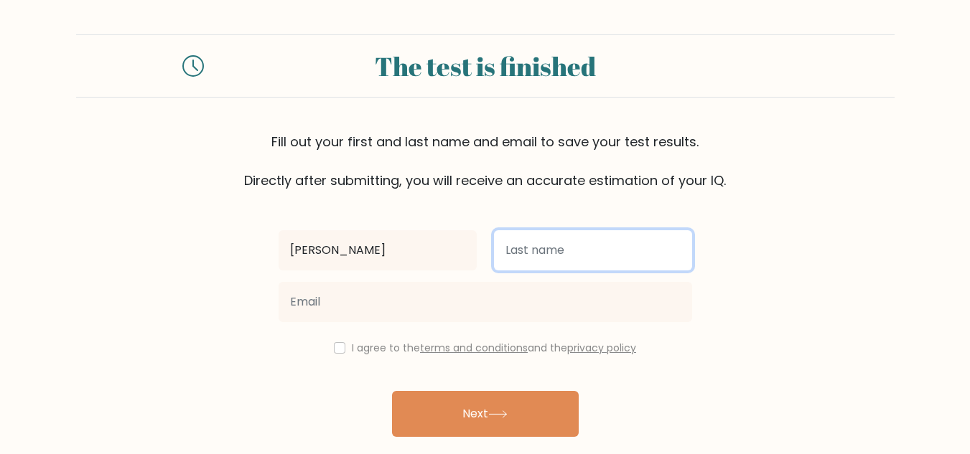
click at [609, 238] on input "text" at bounding box center [593, 250] width 198 height 40
type input "[PERSON_NAME]"
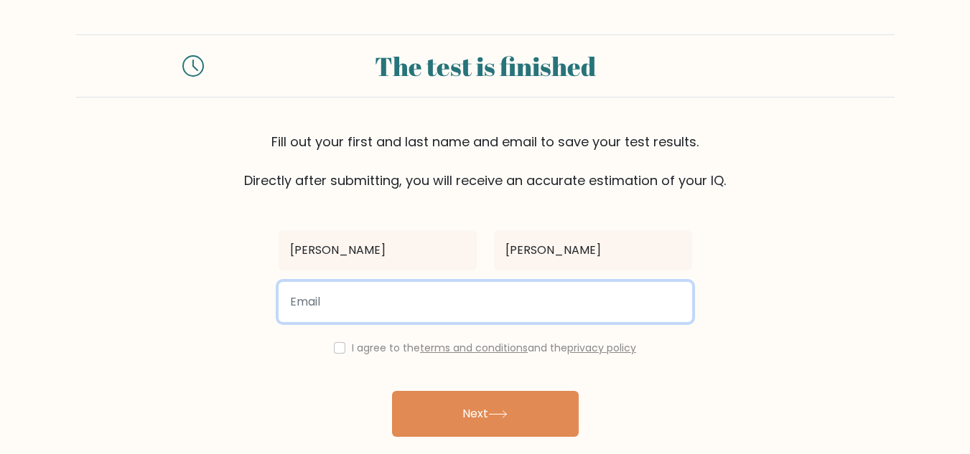
click at [549, 299] on input "email" at bounding box center [484, 302] width 413 height 40
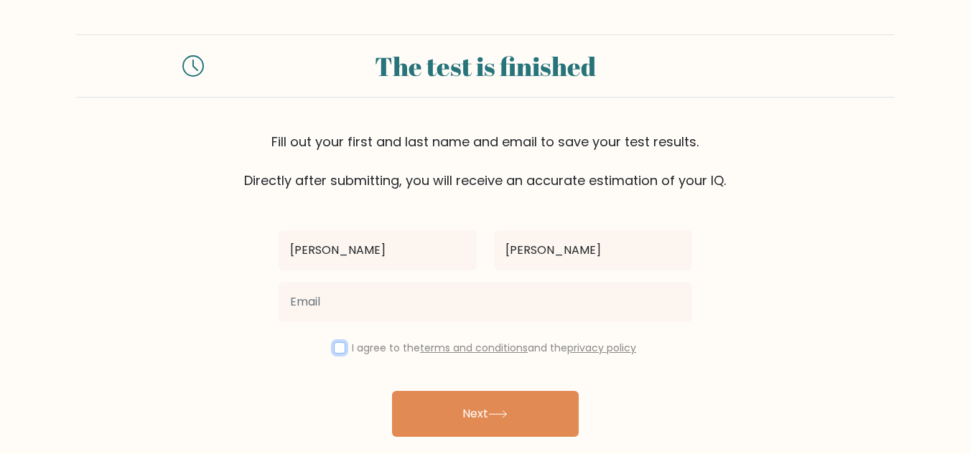
click at [337, 353] on input "checkbox" at bounding box center [339, 347] width 11 height 11
checkbox input "true"
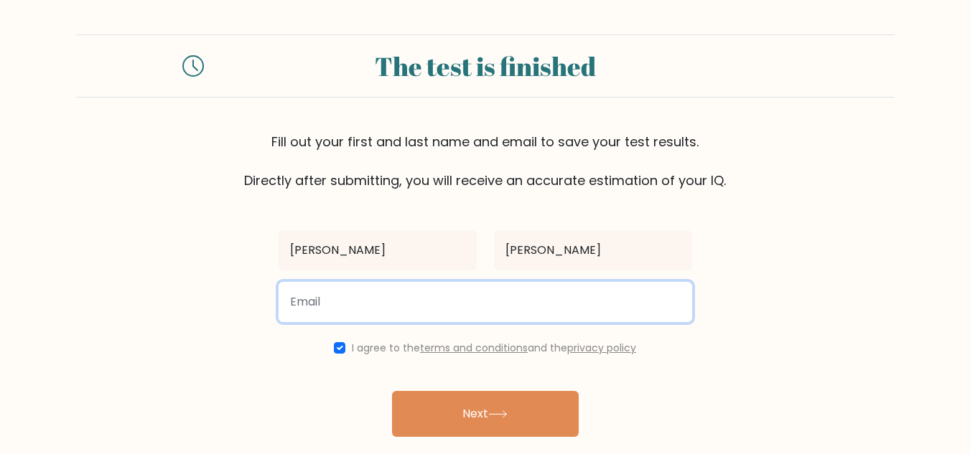
click at [352, 302] on input "email" at bounding box center [484, 302] width 413 height 40
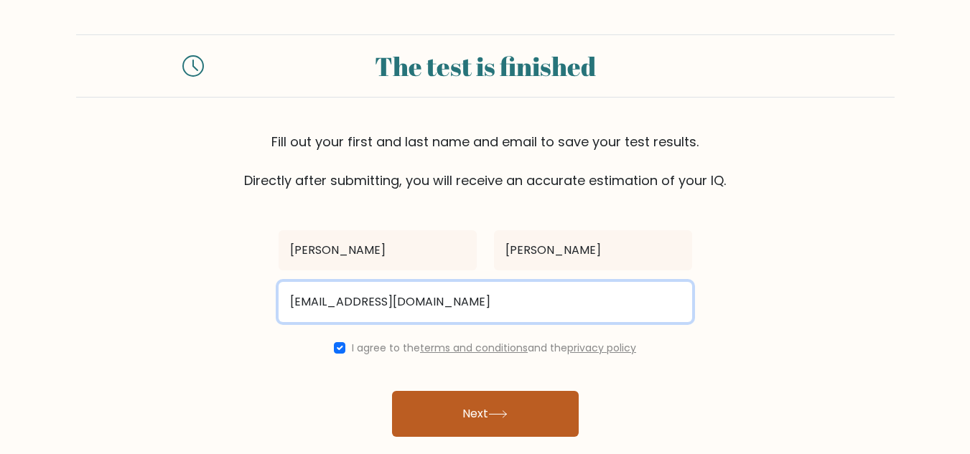
type input "shreeanshbwl50810@gmail.com"
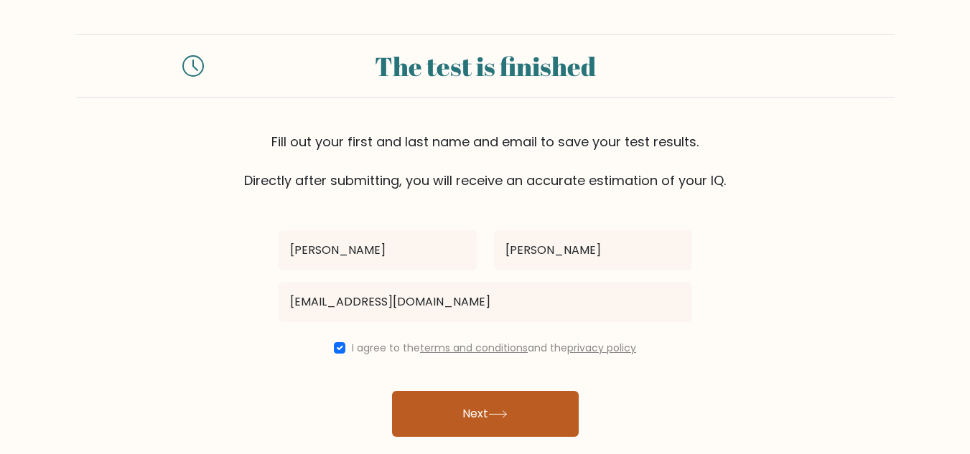
click at [536, 434] on button "Next" at bounding box center [485, 414] width 187 height 46
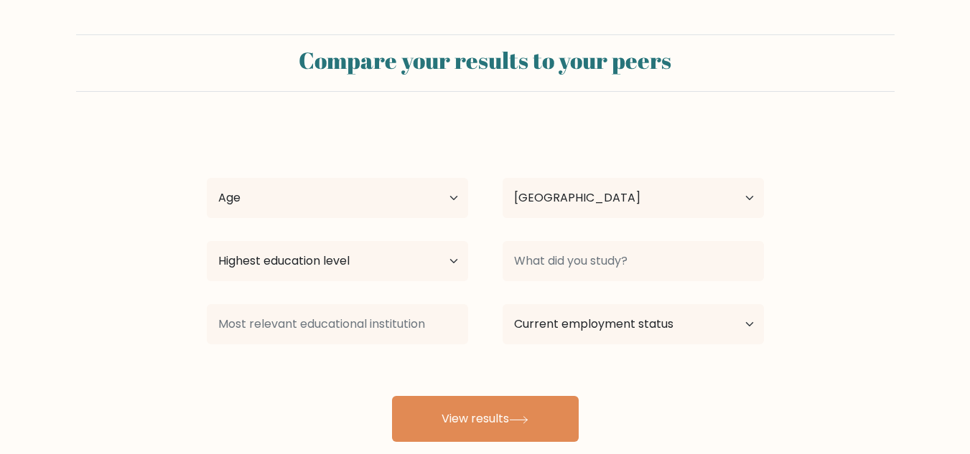
select select "IN"
click at [324, 210] on select "Age Under [DEMOGRAPHIC_DATA] [DEMOGRAPHIC_DATA] [DEMOGRAPHIC_DATA] [DEMOGRAPHIC…" at bounding box center [337, 198] width 261 height 40
select select "min_18"
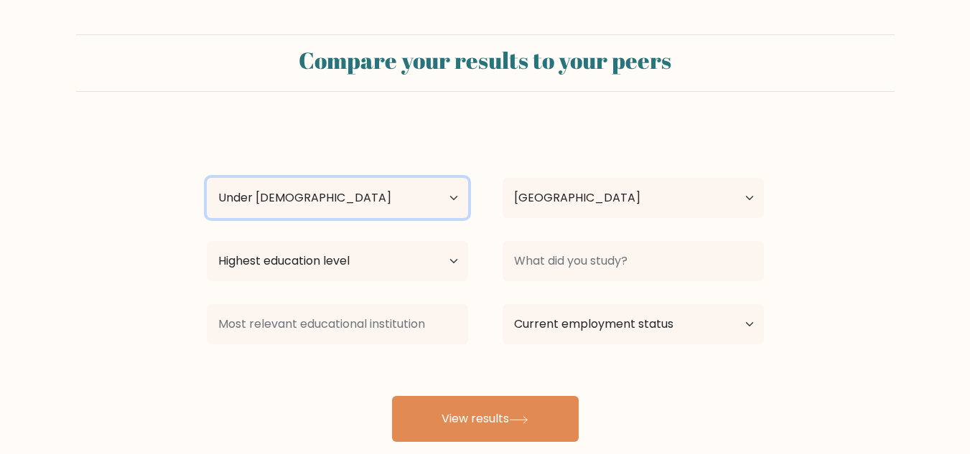
click at [207, 178] on select "Age Under [DEMOGRAPHIC_DATA] [DEMOGRAPHIC_DATA] [DEMOGRAPHIC_DATA] [DEMOGRAPHIC…" at bounding box center [337, 198] width 261 height 40
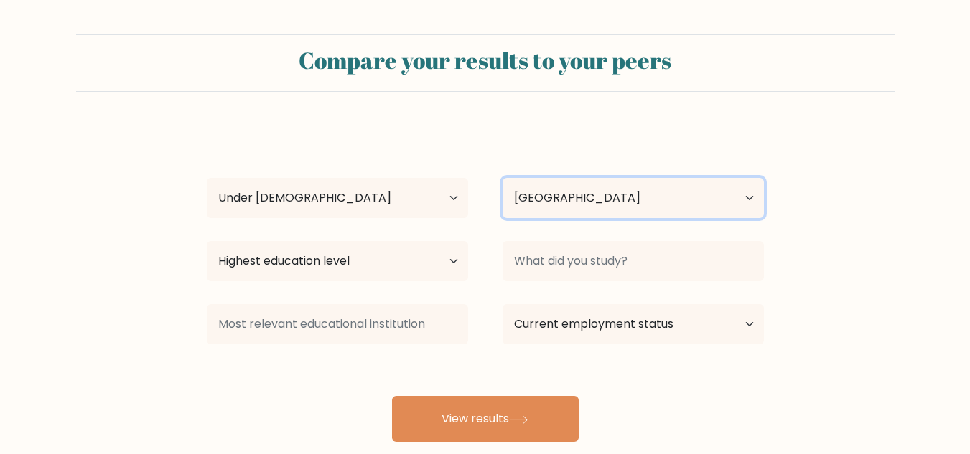
drag, startPoint x: 607, startPoint y: 182, endPoint x: 594, endPoint y: 193, distance: 17.4
click at [607, 182] on select "Country [GEOGRAPHIC_DATA] [GEOGRAPHIC_DATA] [GEOGRAPHIC_DATA] [US_STATE] [GEOGR…" at bounding box center [632, 198] width 261 height 40
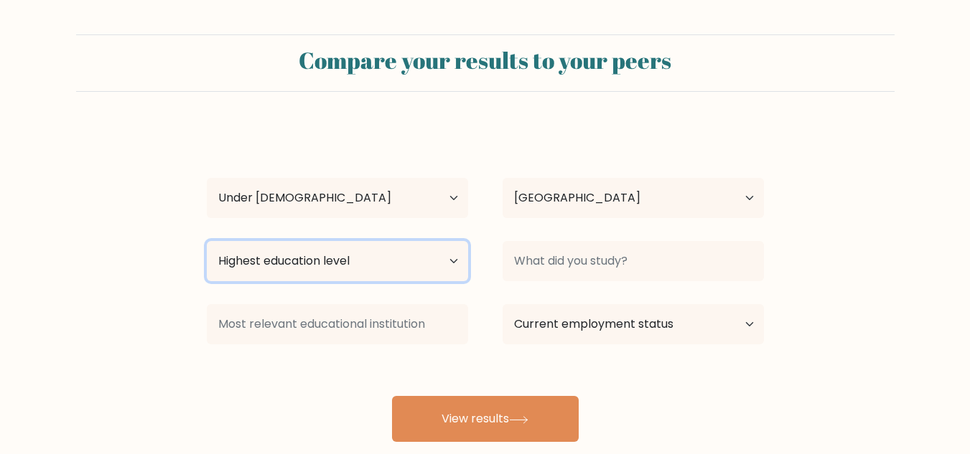
click at [380, 245] on select "Highest education level No schooling Primary Lower Secondary Upper Secondary Oc…" at bounding box center [337, 261] width 261 height 40
select select "lower_secondary"
click at [207, 241] on select "Highest education level No schooling Primary Lower Secondary Upper Secondary Oc…" at bounding box center [337, 261] width 261 height 40
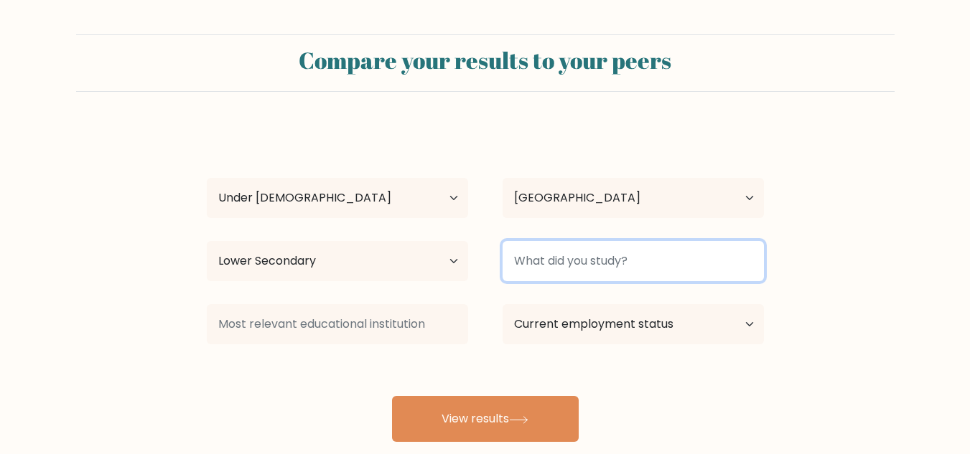
click at [548, 266] on input at bounding box center [632, 261] width 261 height 40
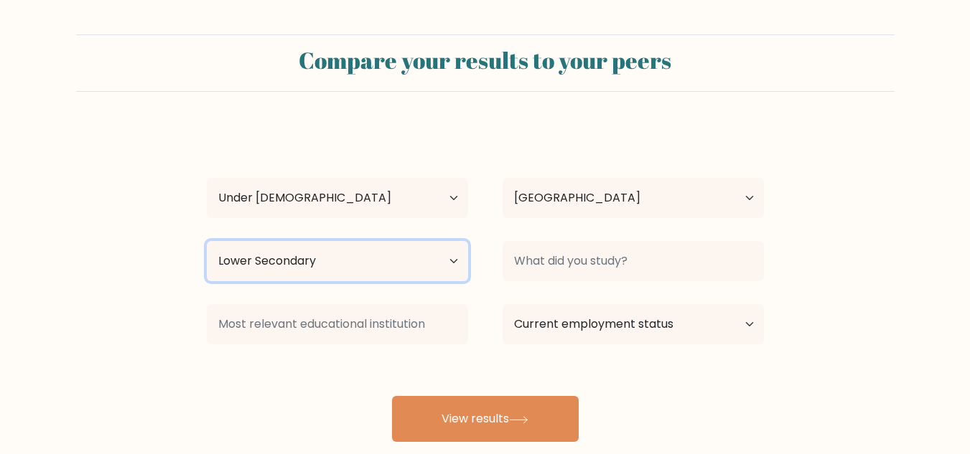
click at [436, 265] on select "Highest education level No schooling Primary Lower Secondary Upper Secondary Oc…" at bounding box center [337, 261] width 261 height 40
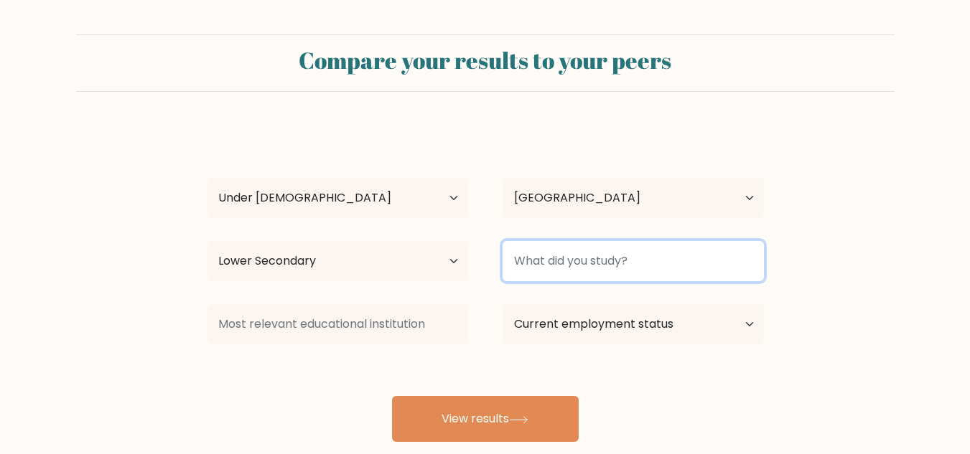
click at [505, 257] on input at bounding box center [632, 261] width 261 height 40
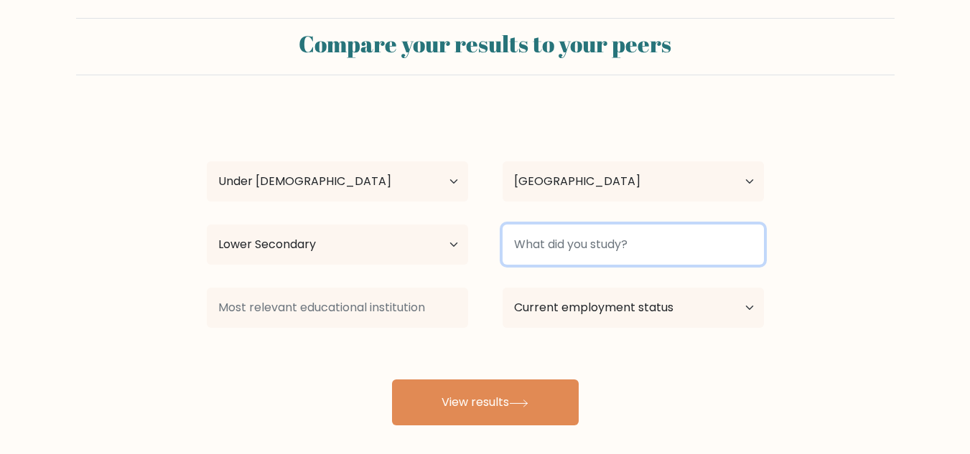
scroll to position [24, 0]
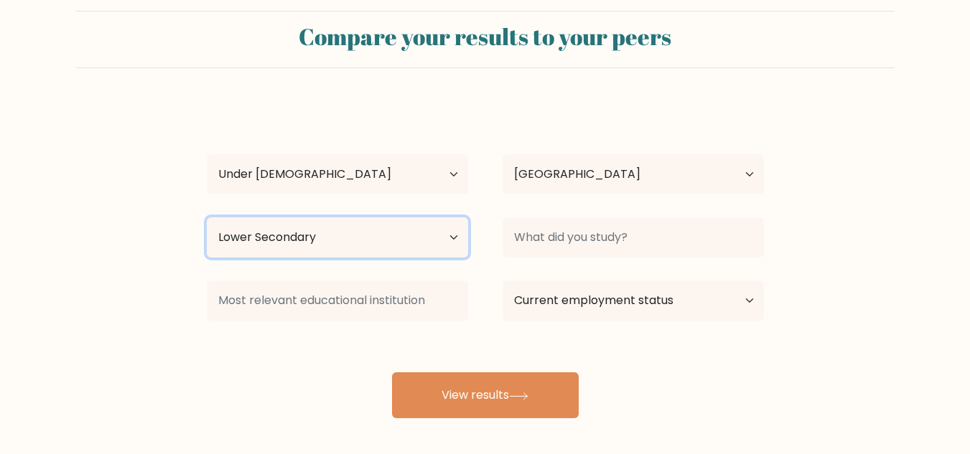
click at [456, 239] on select "Highest education level No schooling Primary Lower Secondary Upper Secondary Oc…" at bounding box center [337, 237] width 261 height 40
click at [207, 217] on select "Highest education level No schooling Primary Lower Secondary Upper Secondary Oc…" at bounding box center [337, 237] width 261 height 40
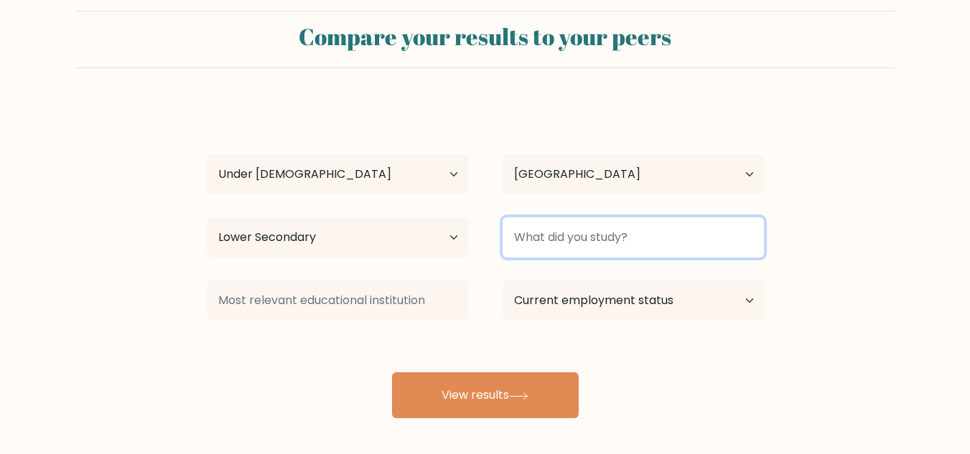
click at [551, 230] on input at bounding box center [632, 237] width 261 height 40
type input "nothing"
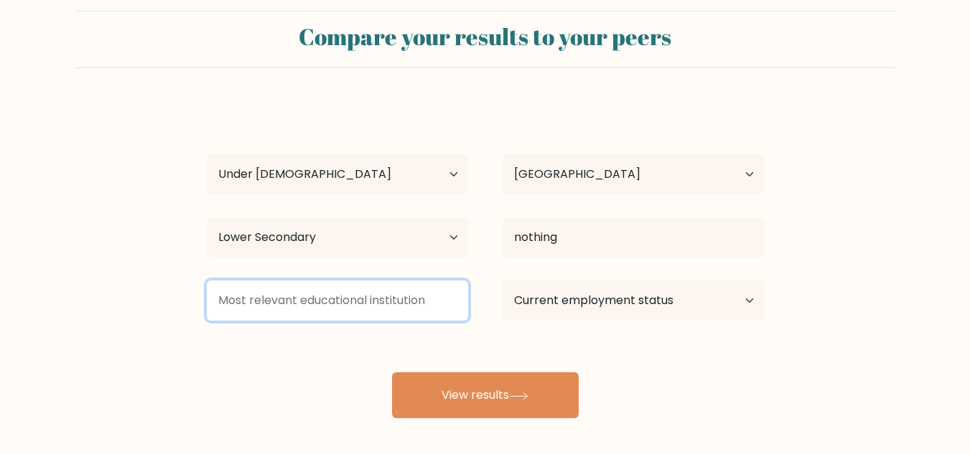
click at [256, 304] on input at bounding box center [337, 301] width 261 height 40
type input "I"
click at [248, 282] on input at bounding box center [337, 301] width 261 height 40
click at [235, 304] on input at bounding box center [337, 301] width 261 height 40
type input "i"
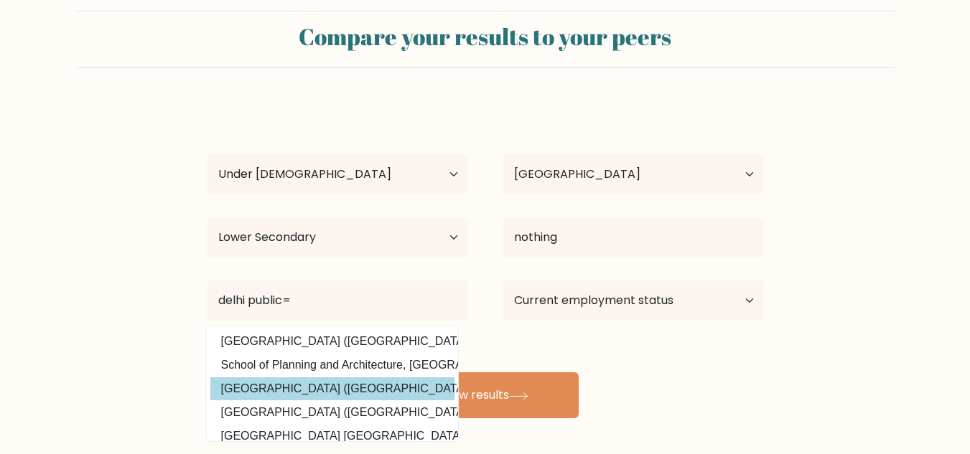
click at [253, 387] on option "University of Delhi (India)" at bounding box center [332, 389] width 244 height 23
type input "[GEOGRAPHIC_DATA]"
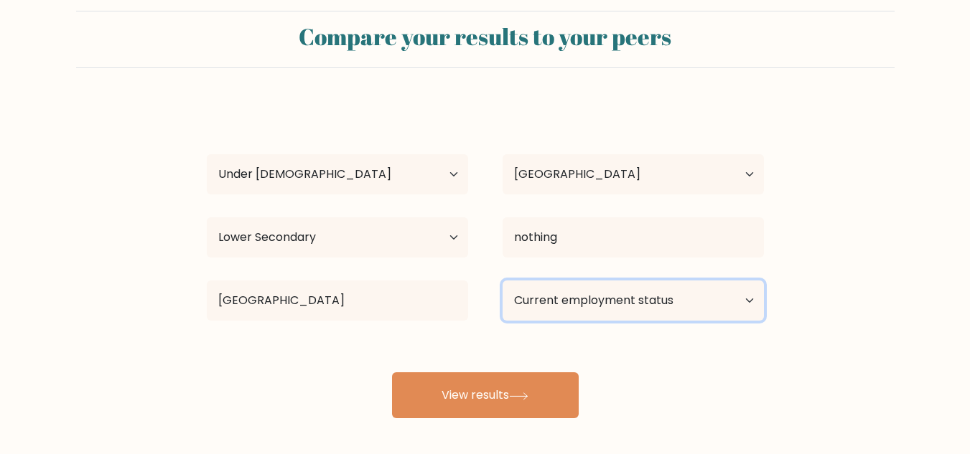
click at [611, 298] on select "Current employment status Employed Student Retired Other / prefer not to answer" at bounding box center [632, 301] width 261 height 40
select select "student"
click at [502, 281] on select "Current employment status Employed Student Retired Other / prefer not to answer" at bounding box center [632, 301] width 261 height 40
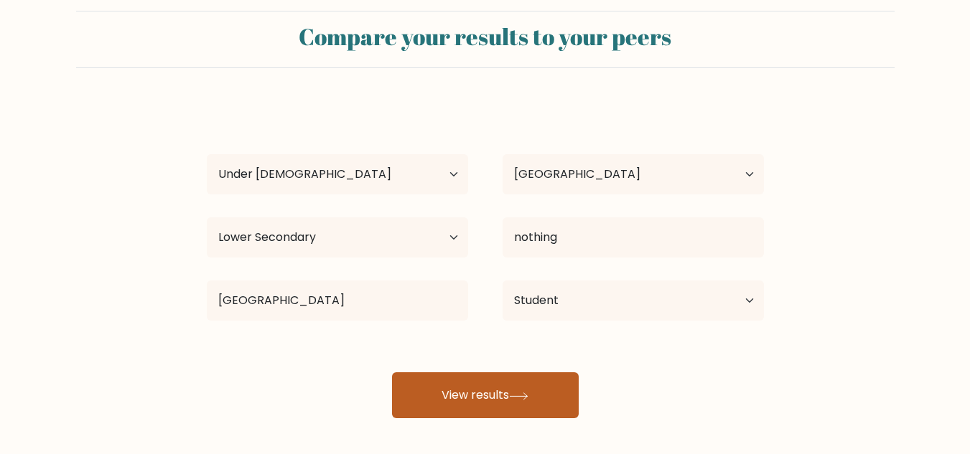
click at [526, 393] on icon at bounding box center [518, 397] width 19 height 8
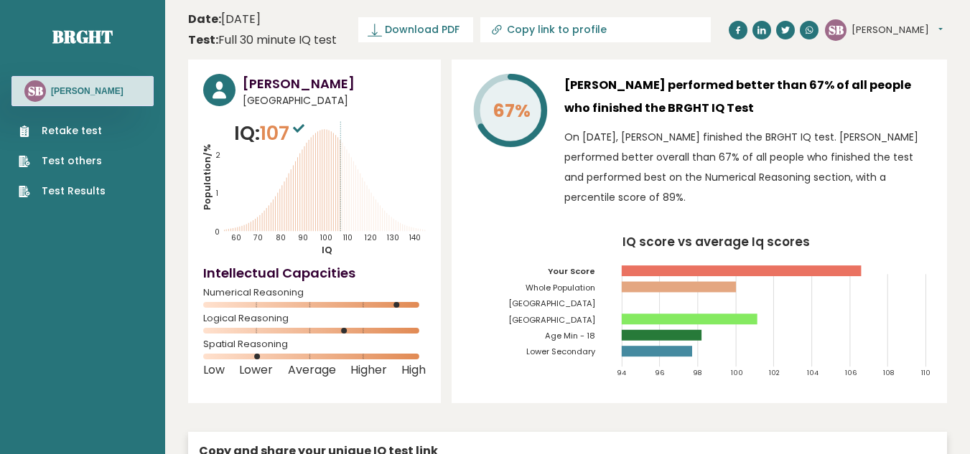
click at [304, 129] on icon at bounding box center [298, 128] width 11 height 9
